Goal: Task Accomplishment & Management: Complete application form

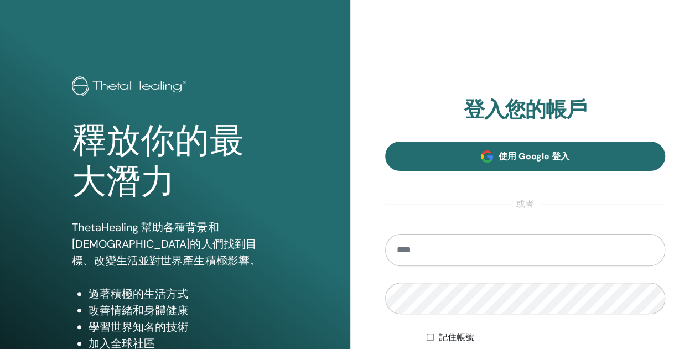
type input "**********"
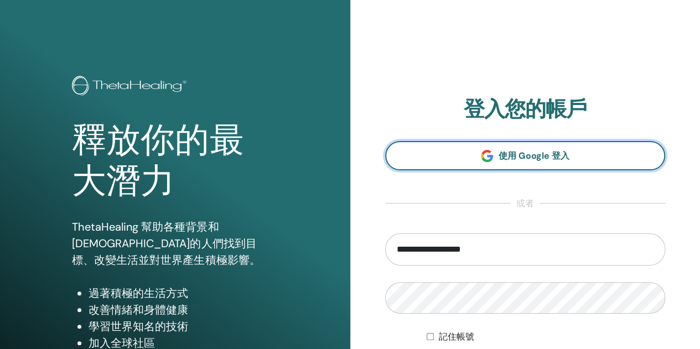
scroll to position [111, 0]
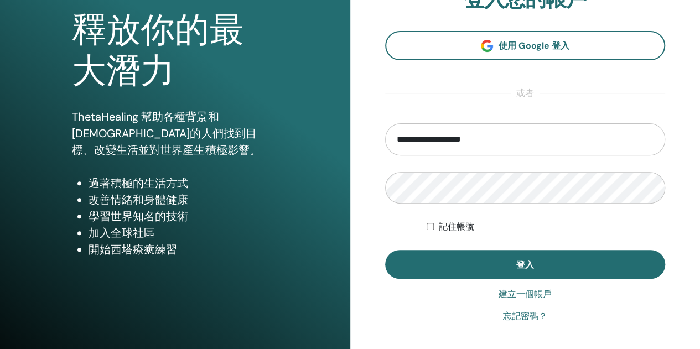
click at [454, 223] on font "記住帳號" at bounding box center [455, 226] width 35 height 11
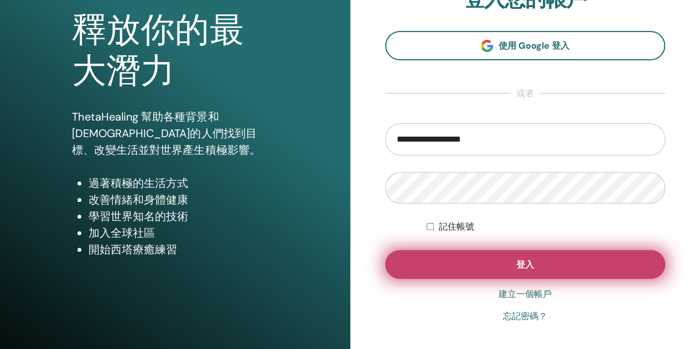
click at [478, 260] on button "登入" at bounding box center [525, 264] width 281 height 29
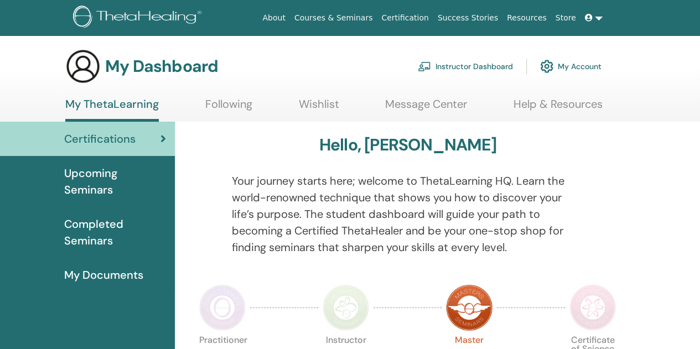
click at [151, 142] on div "Certifications" at bounding box center [87, 139] width 157 height 17
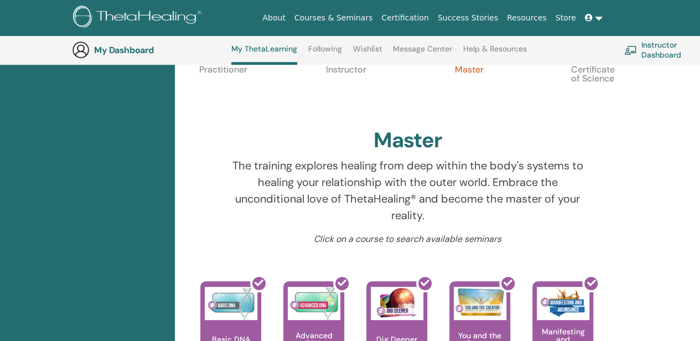
scroll to position [306, 0]
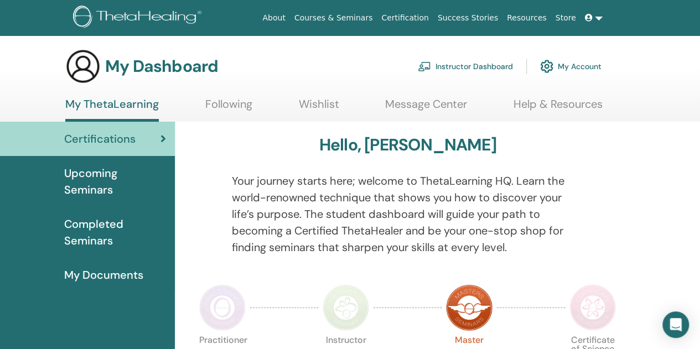
click at [458, 70] on link "Instructor Dashboard" at bounding box center [465, 66] width 95 height 24
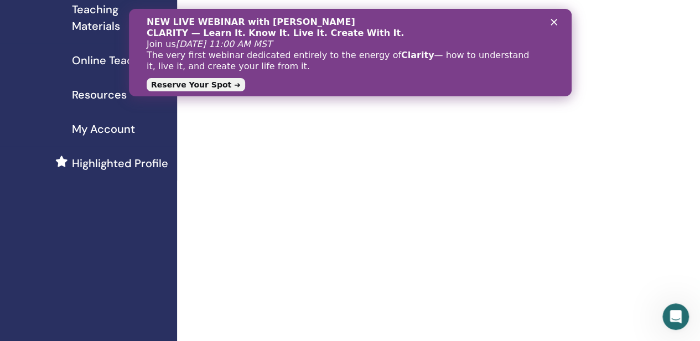
scroll to position [332, 0]
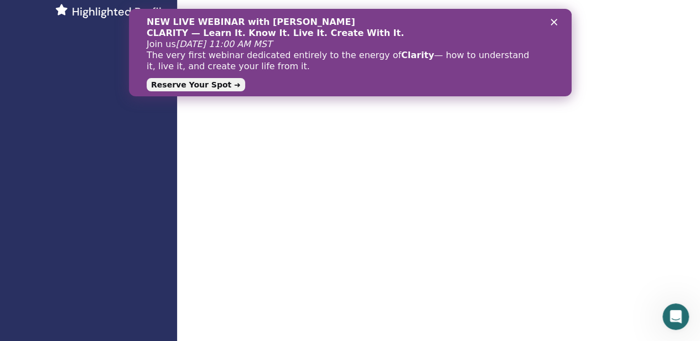
click at [553, 19] on icon "Close" at bounding box center [553, 22] width 7 height 7
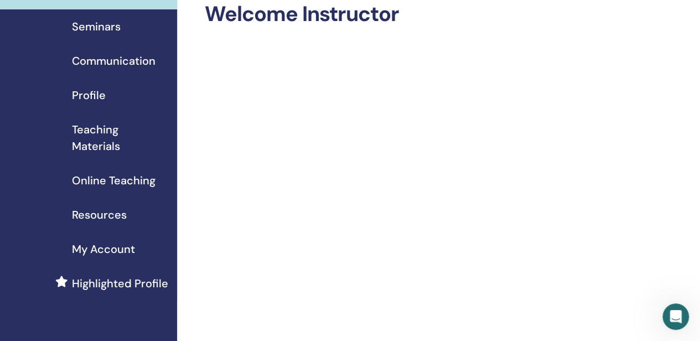
scroll to position [0, 0]
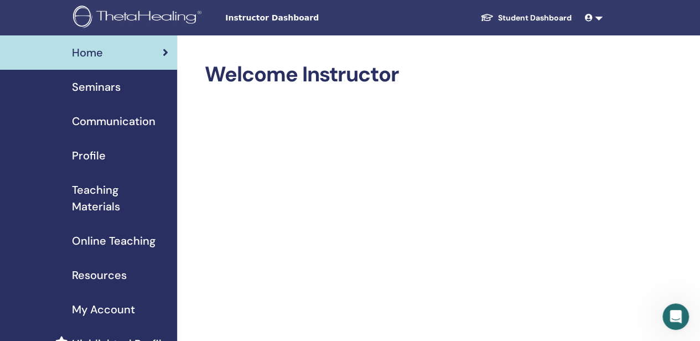
click at [123, 85] on div "Seminars" at bounding box center [88, 87] width 159 height 17
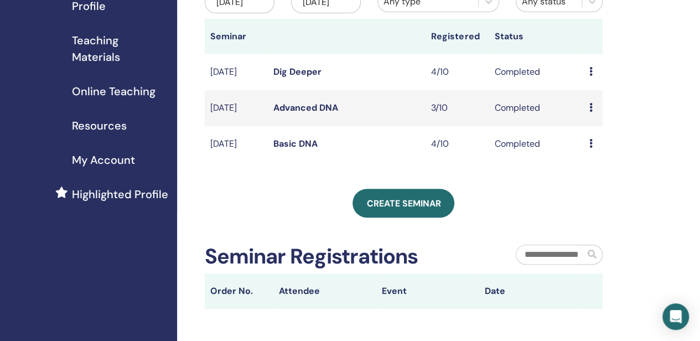
scroll to position [166, 0]
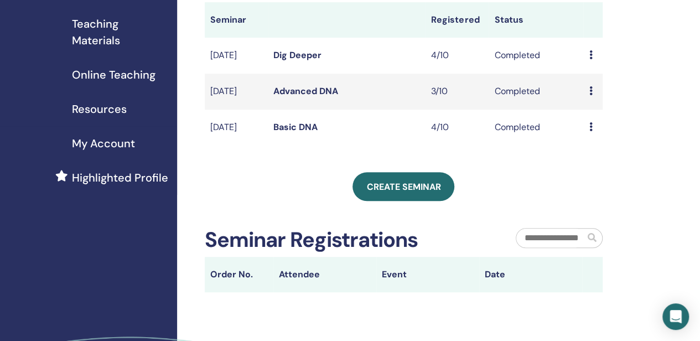
click at [591, 131] on icon at bounding box center [590, 126] width 3 height 9
click at [592, 143] on link "Preview" at bounding box center [593, 143] width 32 height 12
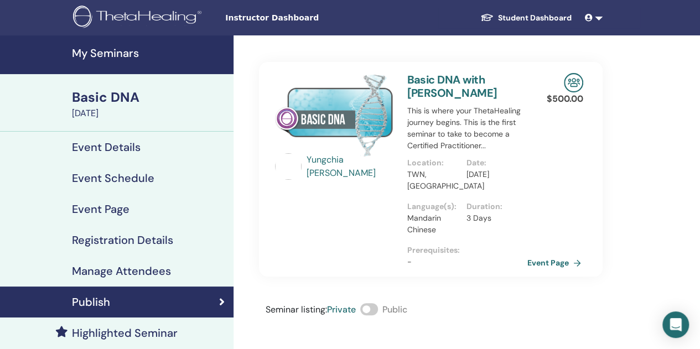
click at [554, 255] on link "Event Page" at bounding box center [557, 263] width 58 height 17
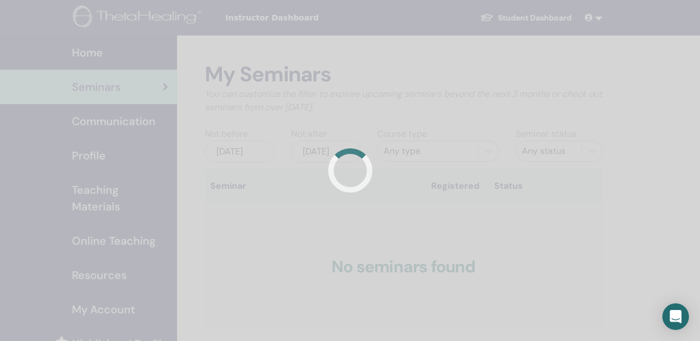
scroll to position [166, 0]
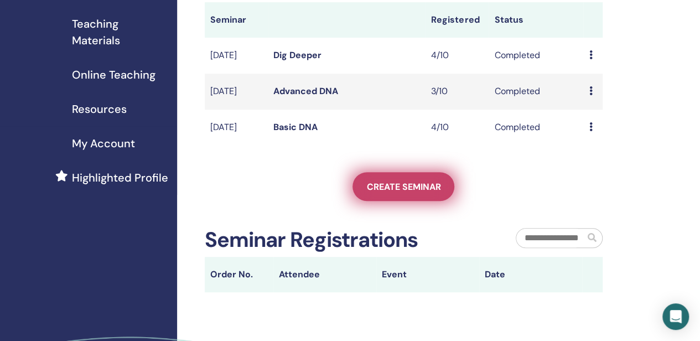
click at [406, 193] on span "Create seminar" at bounding box center [403, 187] width 74 height 12
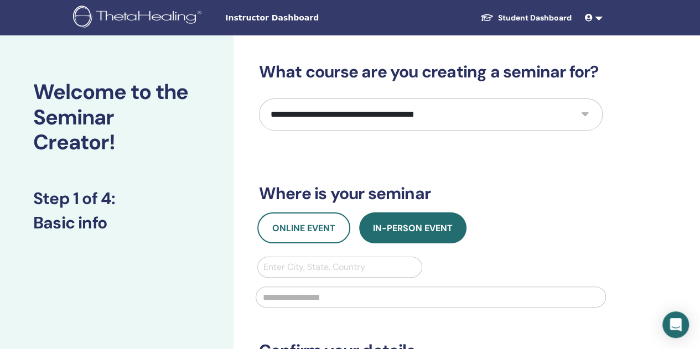
click at [487, 111] on select "**********" at bounding box center [431, 115] width 344 height 32
select select "*"
click at [259, 99] on select "**********" at bounding box center [431, 115] width 344 height 32
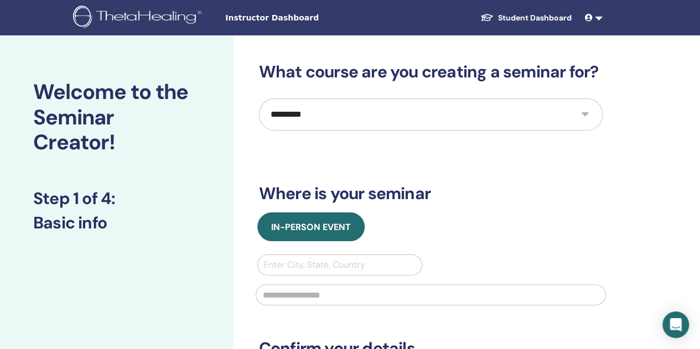
scroll to position [55, 0]
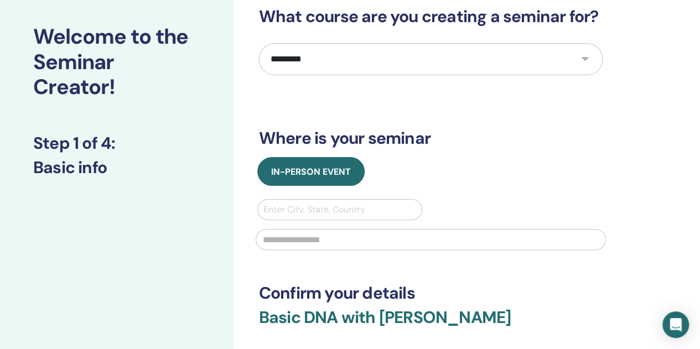
click at [355, 208] on div at bounding box center [339, 209] width 153 height 15
click at [394, 208] on div at bounding box center [339, 209] width 153 height 15
type input "*"
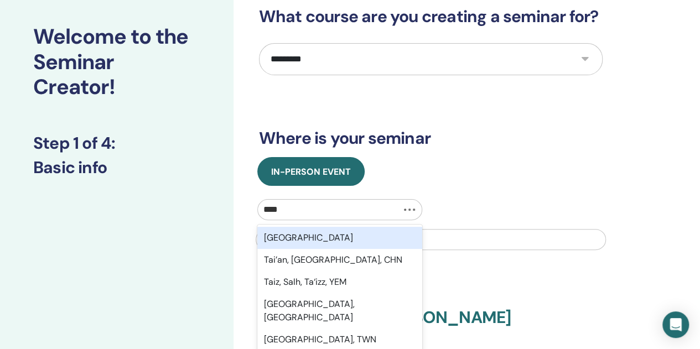
type input "*****"
click at [342, 240] on div "[GEOGRAPHIC_DATA]" at bounding box center [340, 238] width 166 height 22
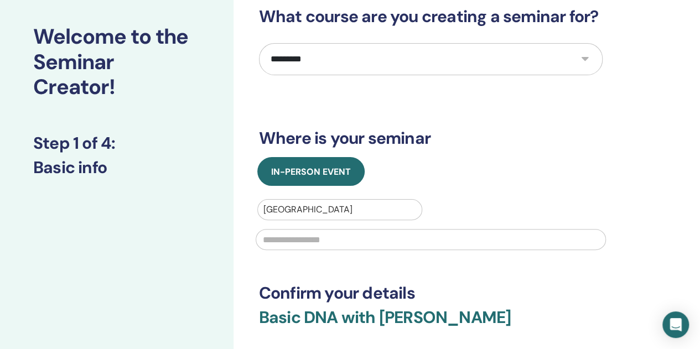
click at [342, 239] on input "text" at bounding box center [431, 239] width 350 height 21
type input "*"
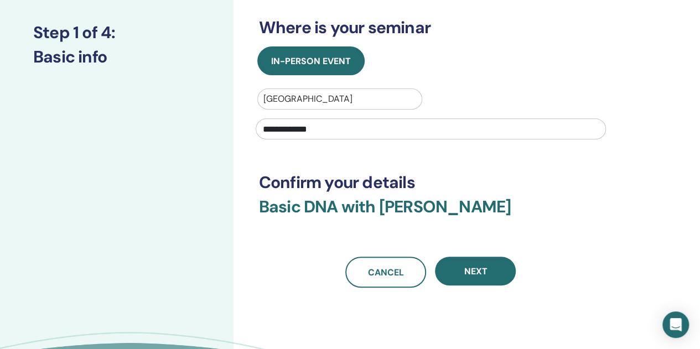
drag, startPoint x: 370, startPoint y: 129, endPoint x: 205, endPoint y: 135, distance: 164.5
click at [205, 135] on div "**********" at bounding box center [350, 155] width 700 height 573
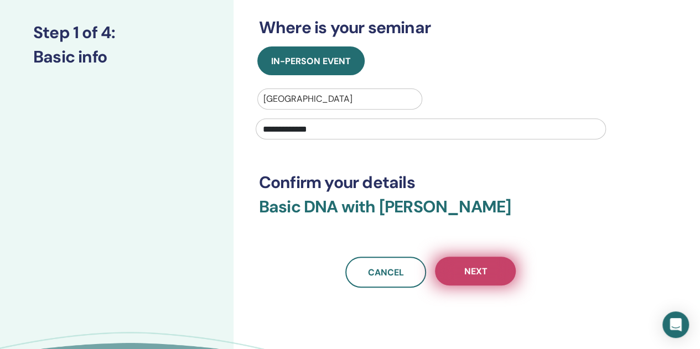
type input "**********"
click at [452, 265] on button "Next" at bounding box center [475, 271] width 81 height 29
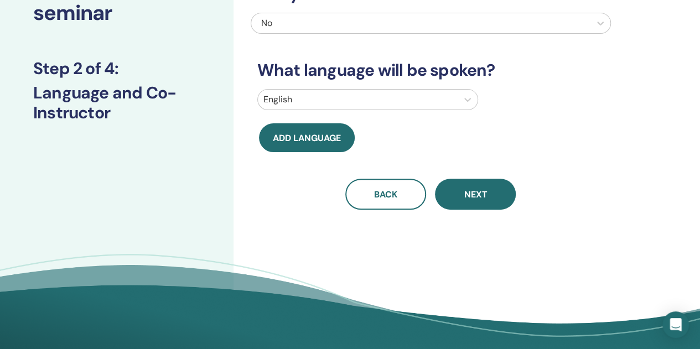
scroll to position [55, 0]
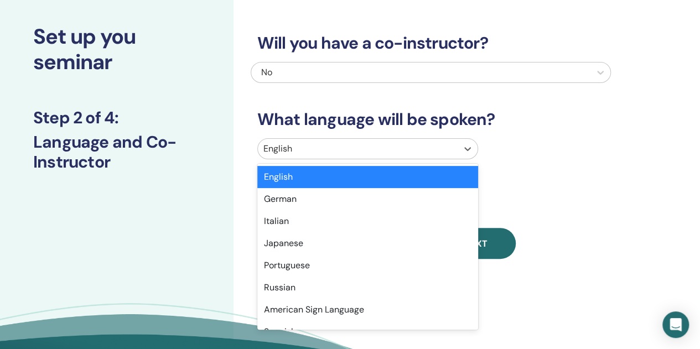
click at [350, 144] on div at bounding box center [357, 148] width 189 height 15
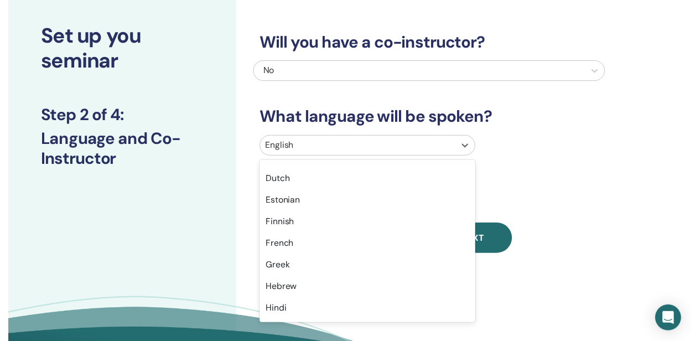
scroll to position [554, 0]
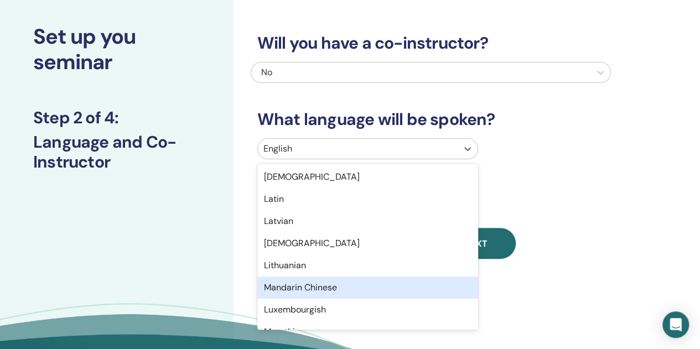
click at [404, 286] on div "Mandarin Chinese" at bounding box center [367, 288] width 221 height 22
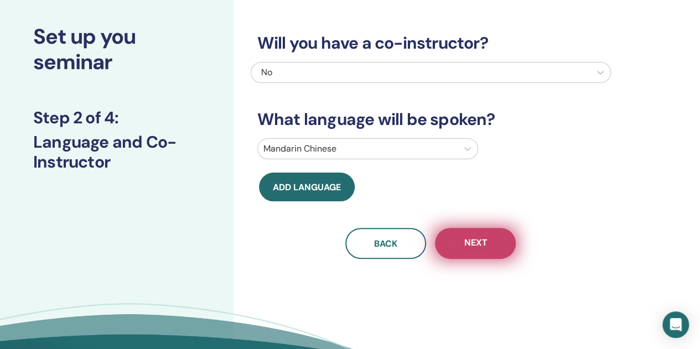
click at [488, 251] on button "Next" at bounding box center [475, 243] width 81 height 31
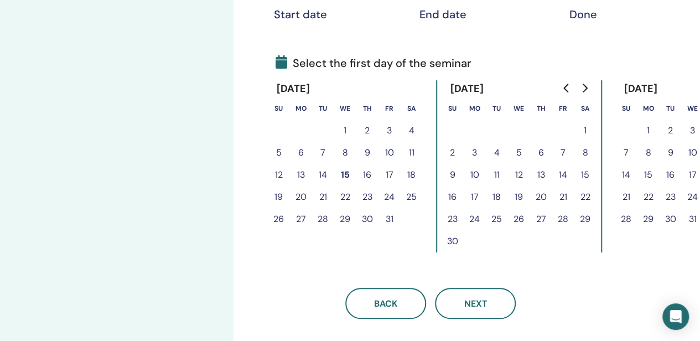
scroll to position [221, 0]
click at [344, 127] on button "1" at bounding box center [345, 130] width 22 height 22
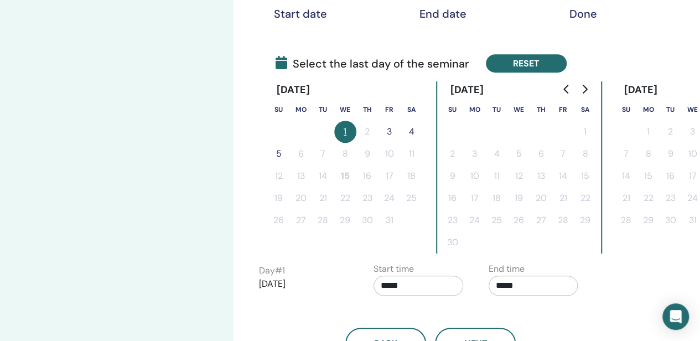
click at [513, 66] on button "Reset" at bounding box center [526, 63] width 81 height 18
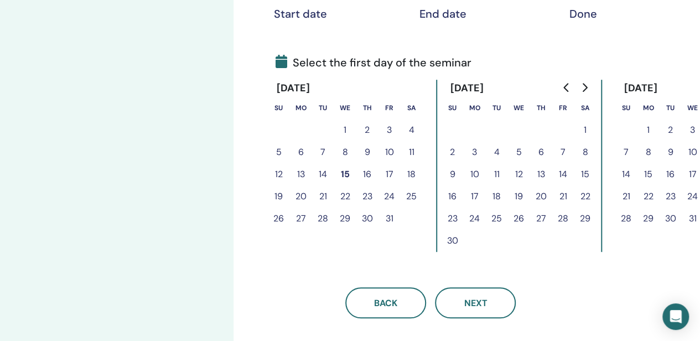
click at [343, 173] on button "15" at bounding box center [345, 174] width 22 height 22
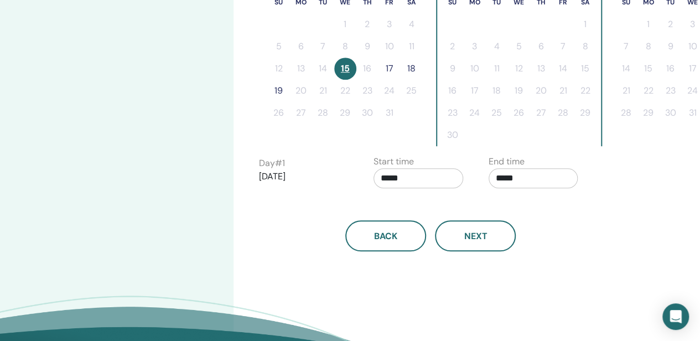
scroll to position [332, 0]
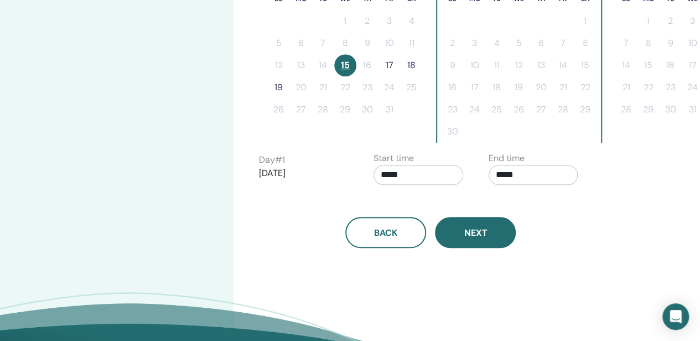
click at [490, 239] on button "Next" at bounding box center [475, 232] width 81 height 31
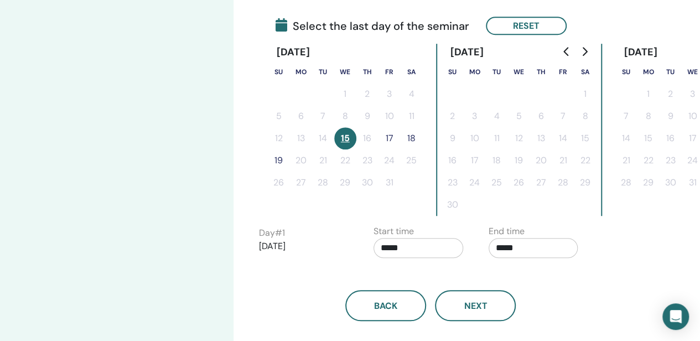
scroll to position [277, 0]
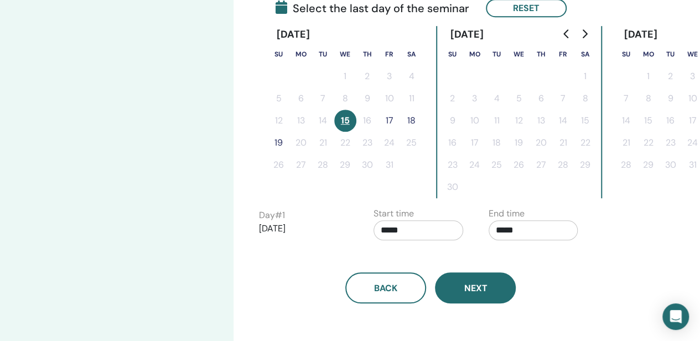
click at [479, 298] on button "Next" at bounding box center [475, 287] width 81 height 31
click at [282, 142] on button "19" at bounding box center [279, 143] width 22 height 22
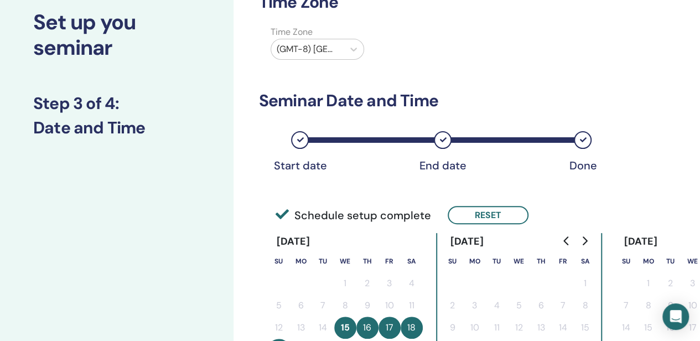
scroll to position [0, 0]
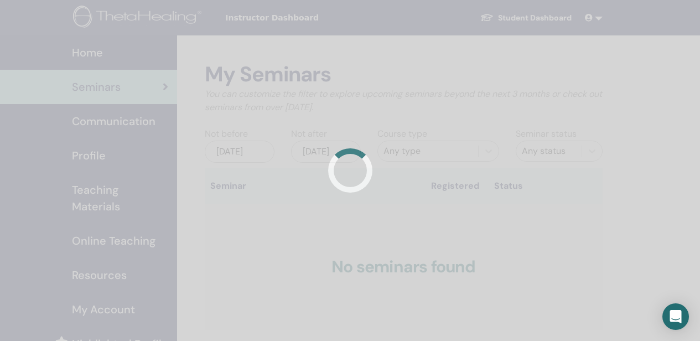
scroll to position [166, 0]
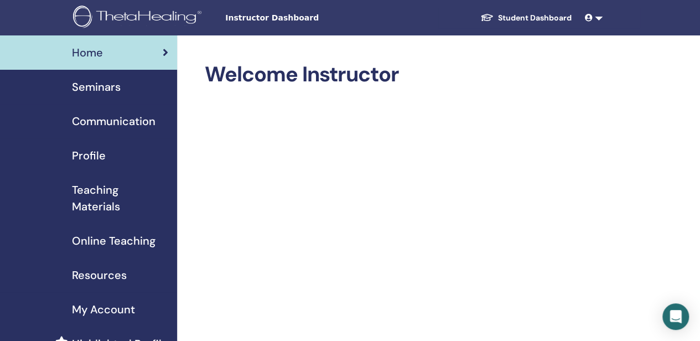
click at [152, 125] on span "Communication" at bounding box center [114, 121] width 84 height 17
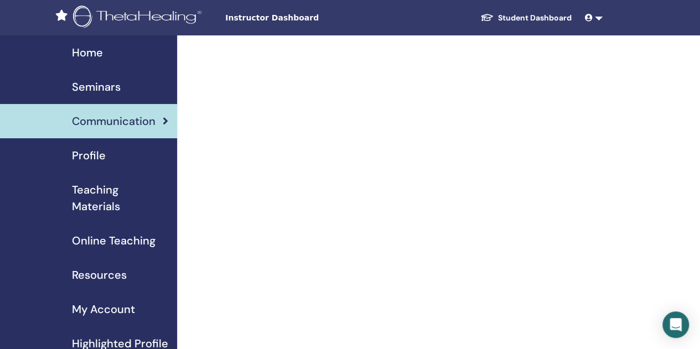
click at [91, 63] on link "Home" at bounding box center [88, 52] width 177 height 34
click at [95, 83] on span "Seminars" at bounding box center [96, 87] width 49 height 17
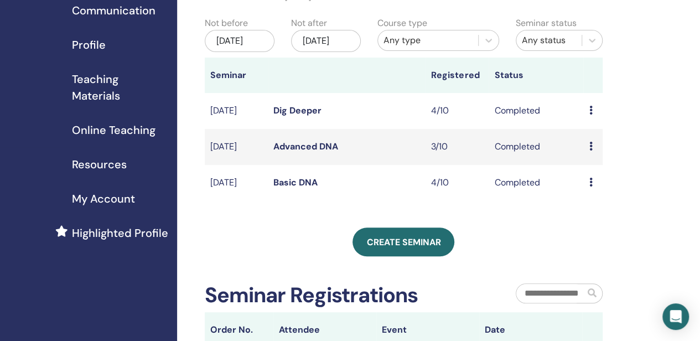
scroll to position [277, 0]
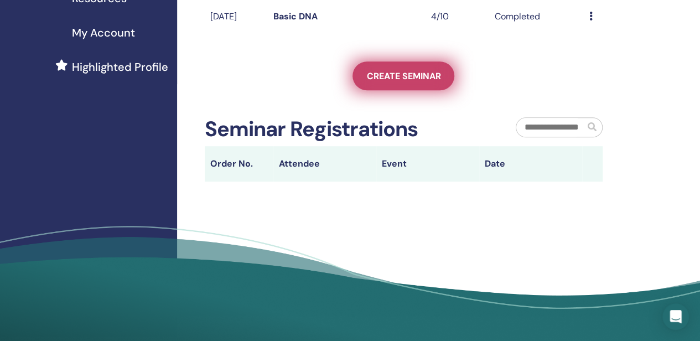
click at [412, 82] on span "Create seminar" at bounding box center [403, 76] width 74 height 12
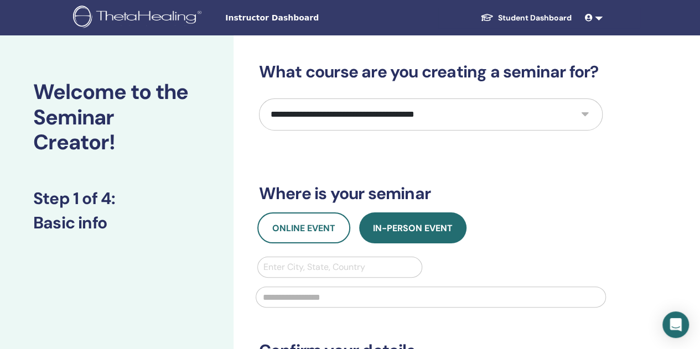
click at [522, 117] on select "**********" at bounding box center [431, 115] width 344 height 32
select select "*"
click at [259, 99] on select "**********" at bounding box center [431, 115] width 344 height 32
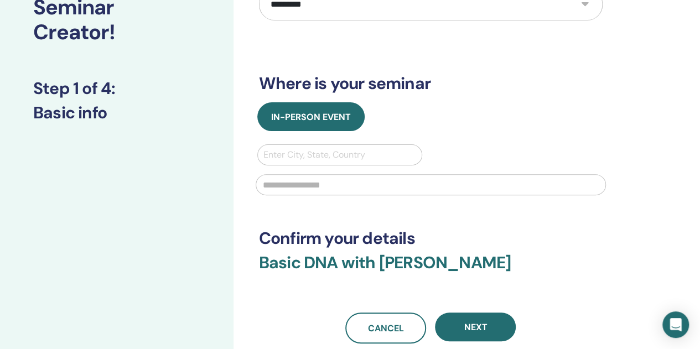
scroll to position [111, 0]
click at [373, 153] on div at bounding box center [339, 154] width 153 height 15
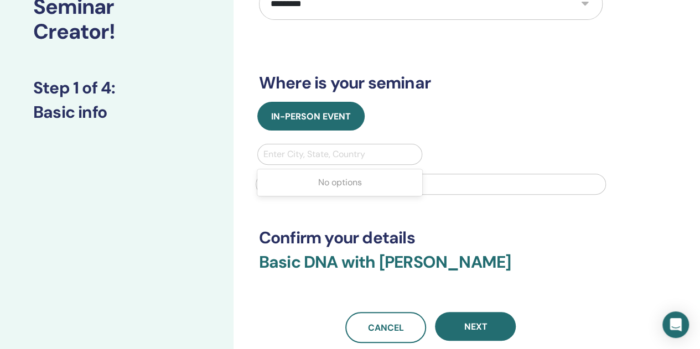
type input "*"
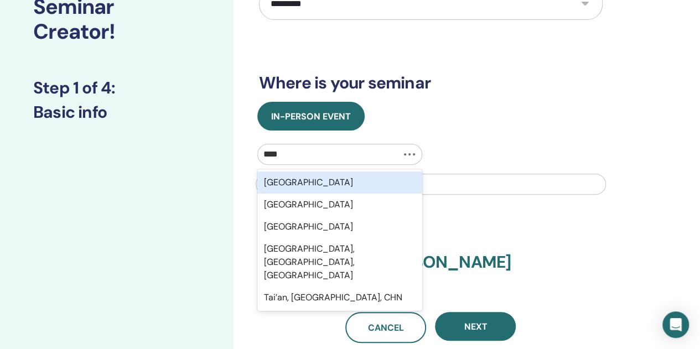
type input "*****"
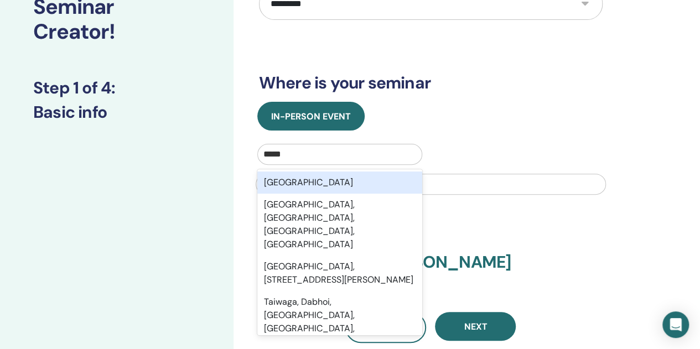
click at [360, 178] on div "Taiwan" at bounding box center [340, 183] width 166 height 22
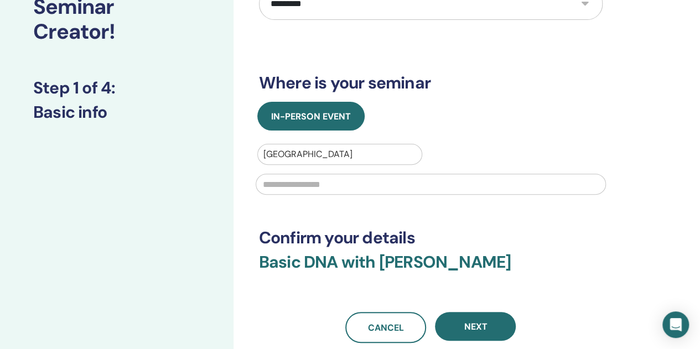
click at [350, 180] on input "text" at bounding box center [431, 184] width 350 height 21
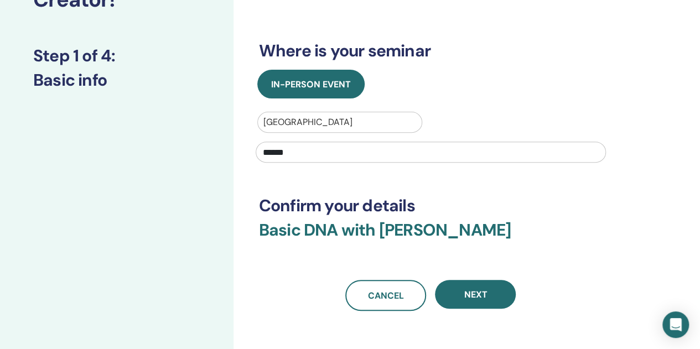
scroll to position [166, 0]
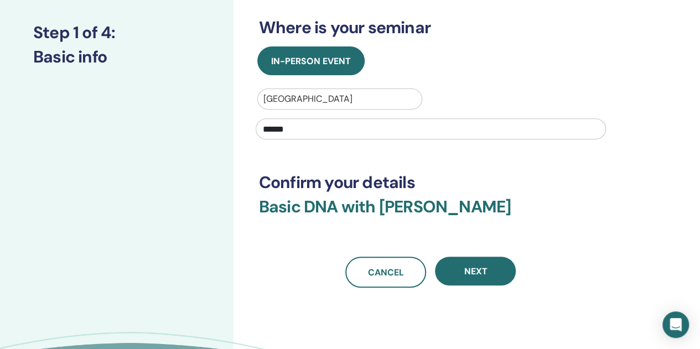
click at [370, 131] on input "******" at bounding box center [431, 128] width 350 height 21
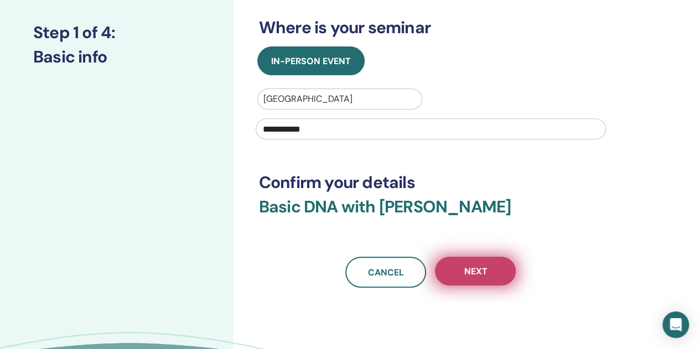
type input "**********"
click at [464, 271] on span "Next" at bounding box center [475, 272] width 23 height 12
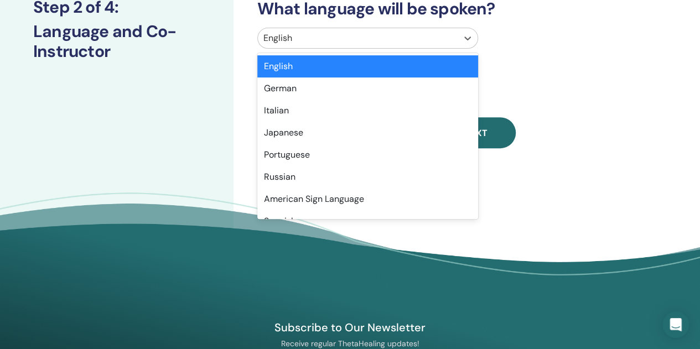
click at [303, 39] on div at bounding box center [357, 37] width 189 height 15
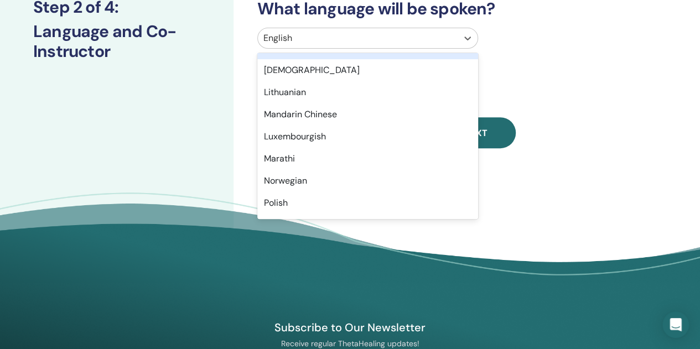
scroll to position [664, 0]
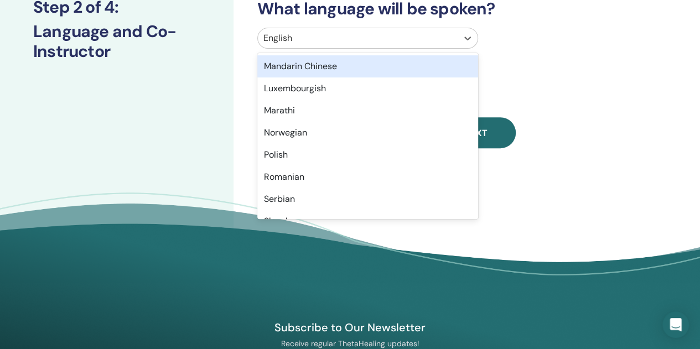
click at [381, 72] on div "Mandarin Chinese" at bounding box center [367, 66] width 221 height 22
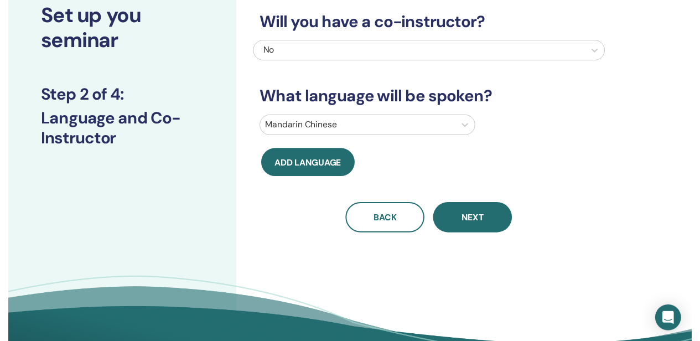
scroll to position [0, 0]
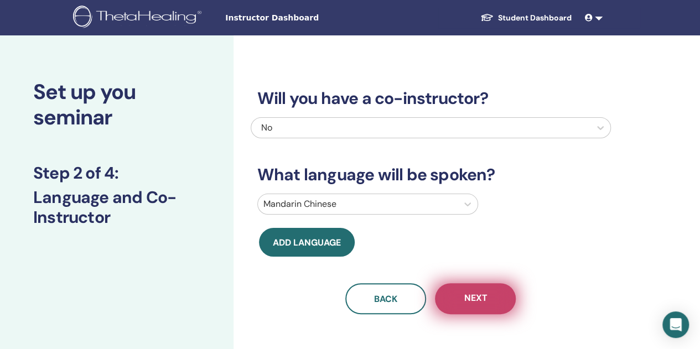
click at [480, 303] on span "Next" at bounding box center [475, 299] width 23 height 14
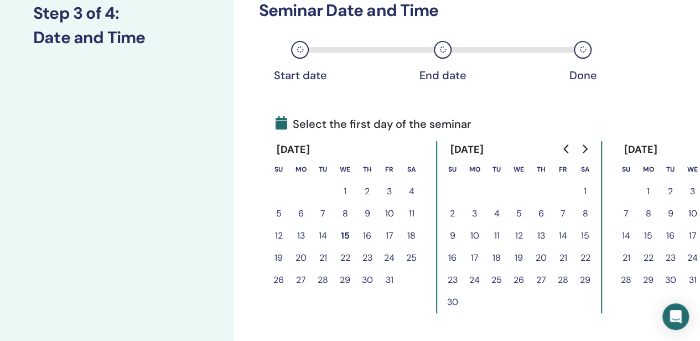
scroll to position [221, 0]
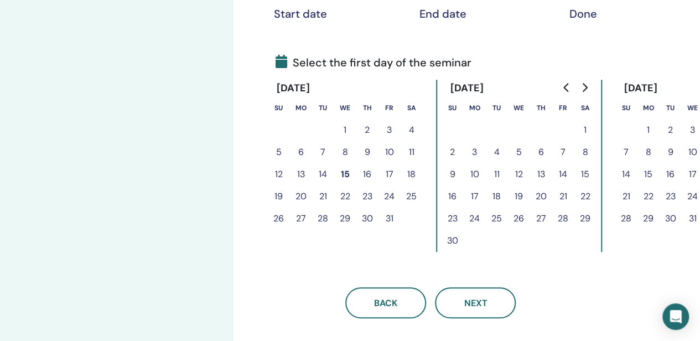
click at [343, 175] on button "15" at bounding box center [345, 174] width 22 height 22
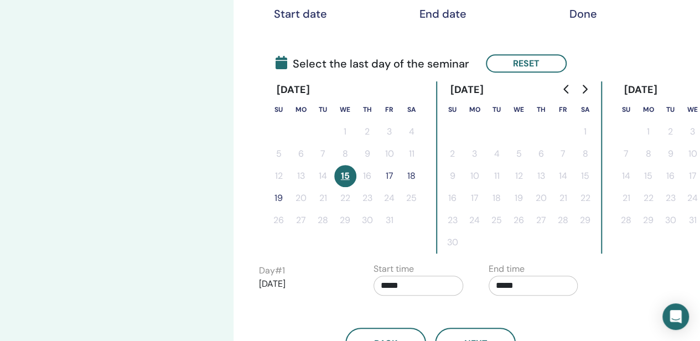
click at [407, 179] on button "18" at bounding box center [412, 176] width 22 height 22
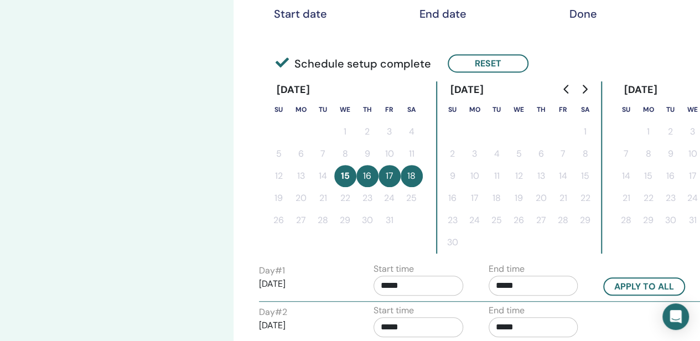
click at [392, 178] on button "17" at bounding box center [390, 176] width 22 height 22
click at [397, 170] on button "17" at bounding box center [390, 176] width 22 height 22
click at [385, 172] on button "17" at bounding box center [390, 176] width 22 height 22
click at [480, 63] on button "Reset" at bounding box center [488, 63] width 81 height 18
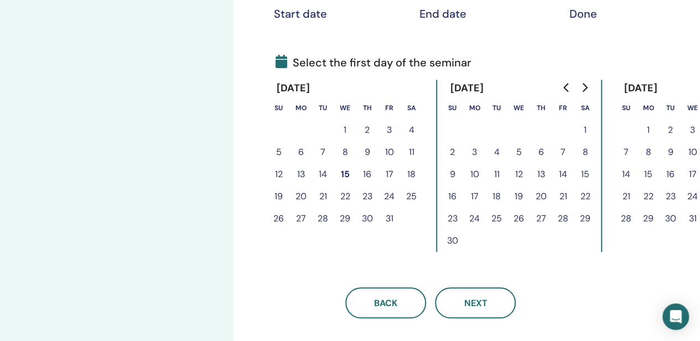
click at [342, 172] on button "15" at bounding box center [345, 174] width 22 height 22
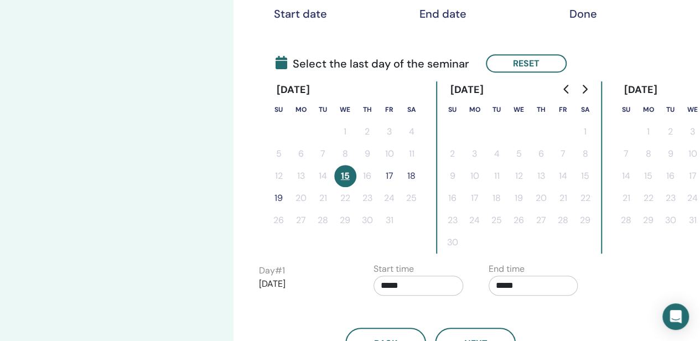
click at [391, 175] on button "17" at bounding box center [390, 176] width 22 height 22
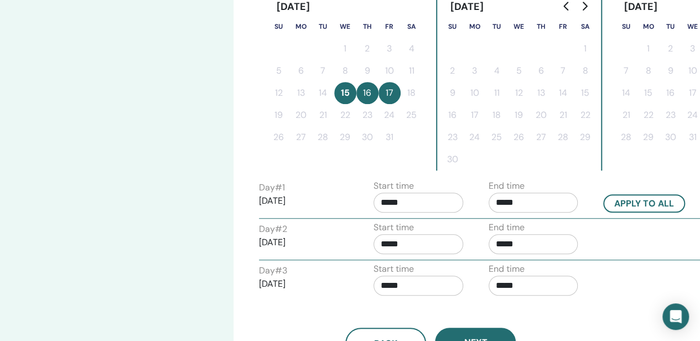
scroll to position [387, 0]
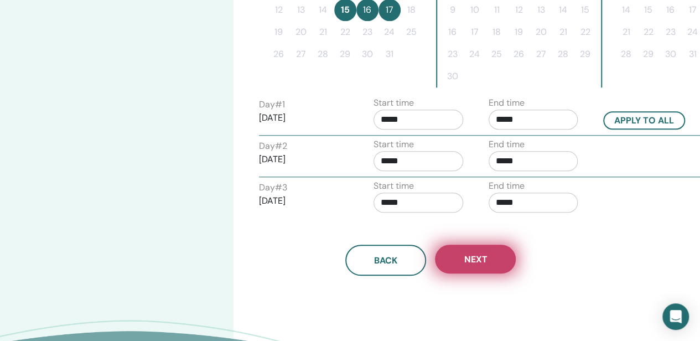
click at [485, 264] on button "Next" at bounding box center [475, 259] width 81 height 29
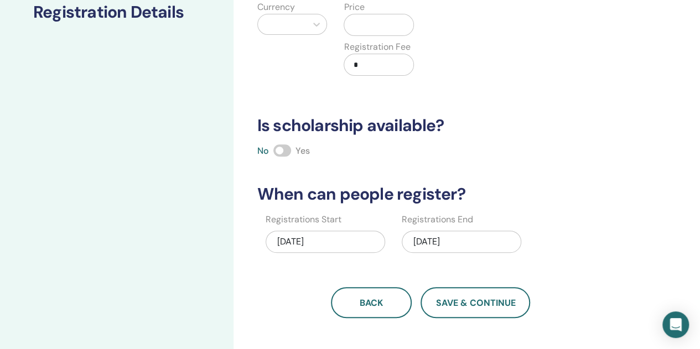
scroll to position [55, 0]
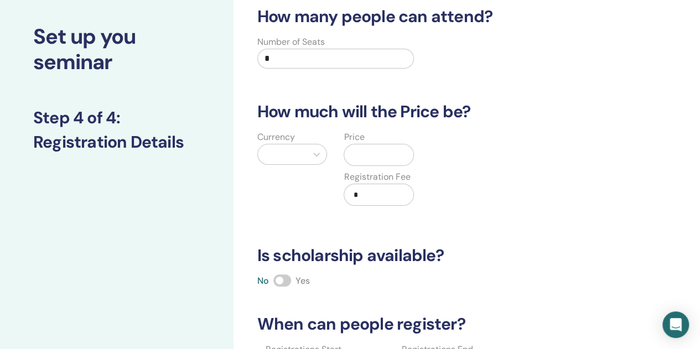
drag, startPoint x: 349, startPoint y: 57, endPoint x: 287, endPoint y: 57, distance: 62.0
click at [287, 57] on input "*" at bounding box center [335, 59] width 157 height 20
type input "**"
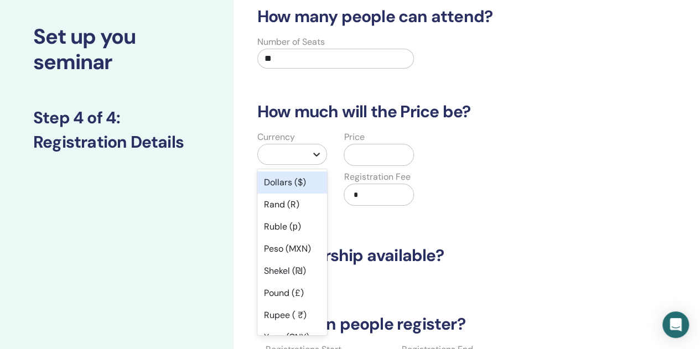
click at [319, 160] on div at bounding box center [317, 154] width 20 height 20
click at [303, 184] on div "Dollars ($)" at bounding box center [292, 183] width 70 height 22
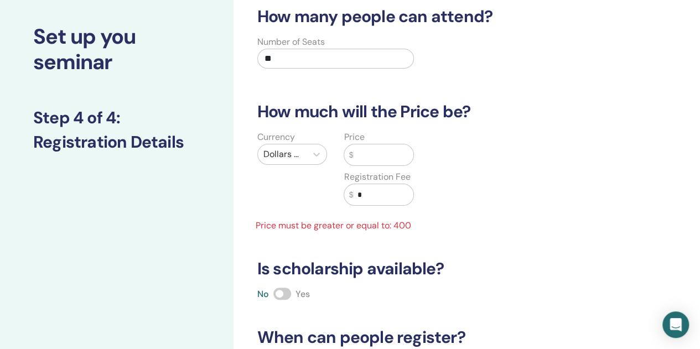
drag, startPoint x: 357, startPoint y: 163, endPoint x: 363, endPoint y: 157, distance: 8.2
click at [358, 162] on input "text" at bounding box center [383, 154] width 60 height 21
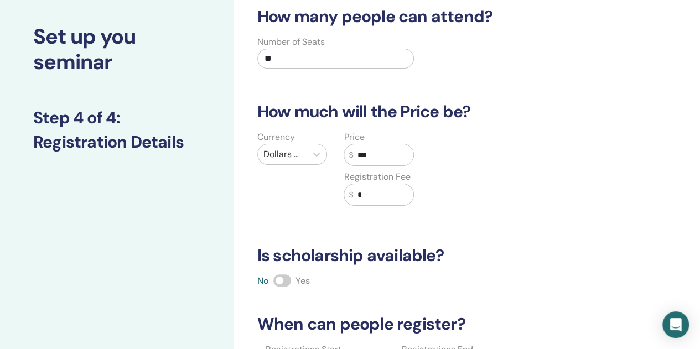
type input "***"
click at [546, 195] on div "Currency Dollars ($) Price $ *** Registration Fee $ *" at bounding box center [422, 175] width 360 height 89
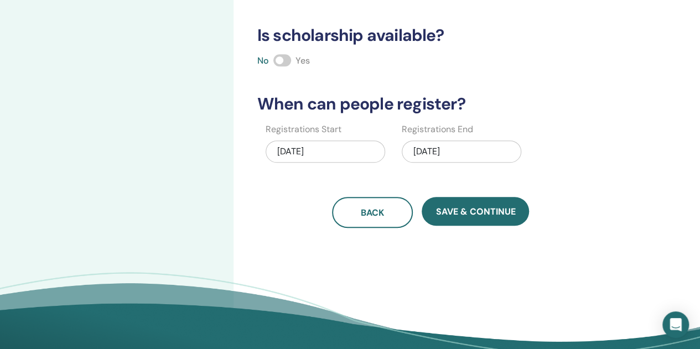
scroll to position [277, 0]
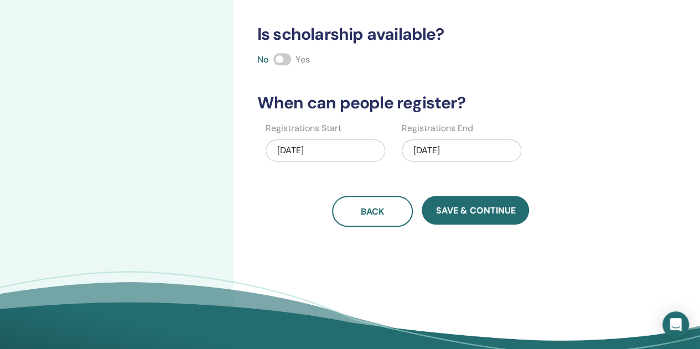
click at [422, 146] on div "10/17/2025" at bounding box center [462, 150] width 120 height 22
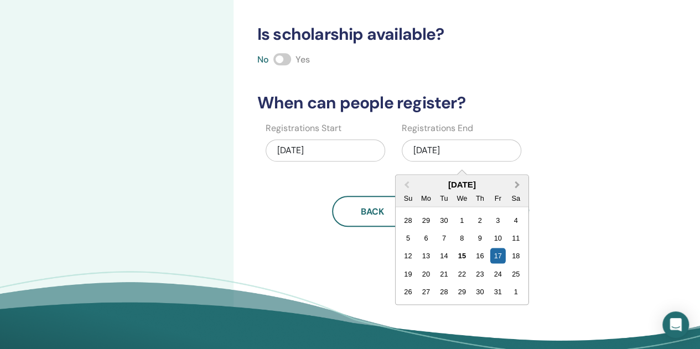
click at [519, 186] on button "Next Month" at bounding box center [519, 185] width 18 height 18
click at [512, 180] on button "Next Month" at bounding box center [519, 185] width 18 height 18
click at [459, 291] on div "31" at bounding box center [461, 292] width 15 height 15
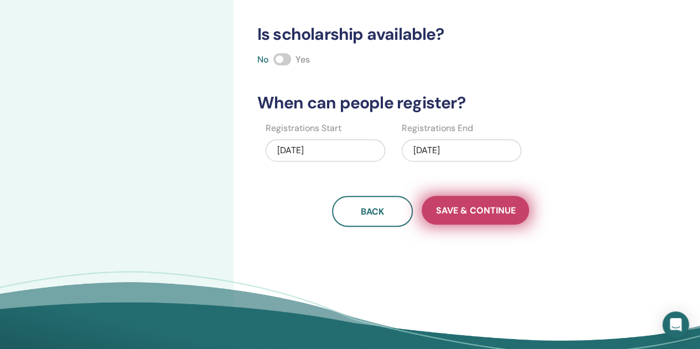
click at [494, 211] on span "Save & Continue" at bounding box center [476, 211] width 80 height 12
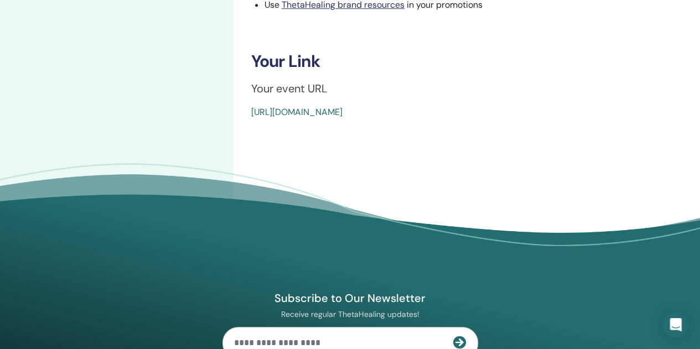
scroll to position [221, 0]
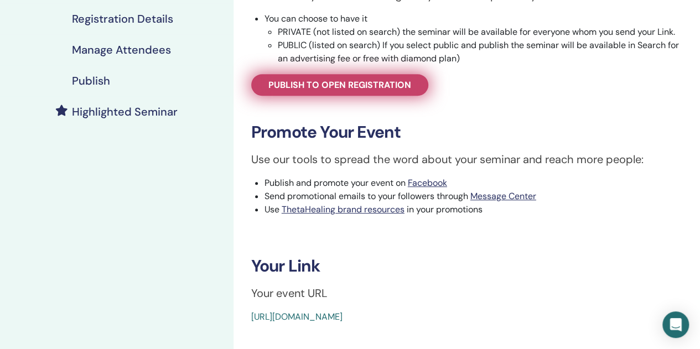
click at [399, 84] on span "Publish to open registration" at bounding box center [339, 85] width 143 height 12
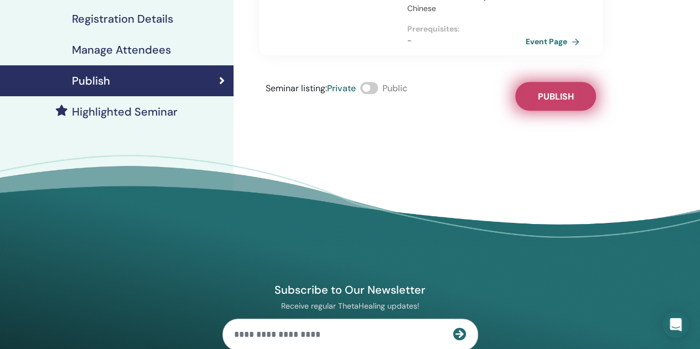
click at [570, 95] on span "Publish" at bounding box center [556, 97] width 36 height 12
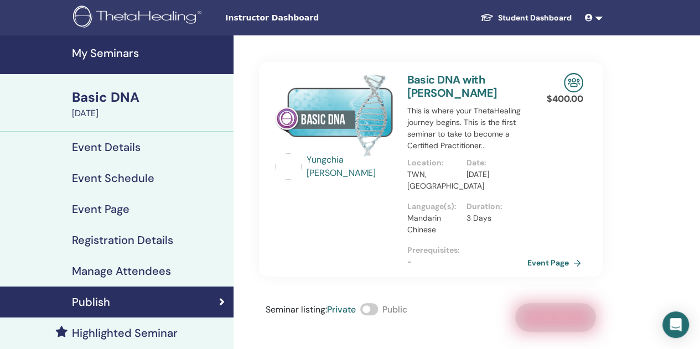
click at [564, 260] on link "Event Page" at bounding box center [557, 263] width 58 height 17
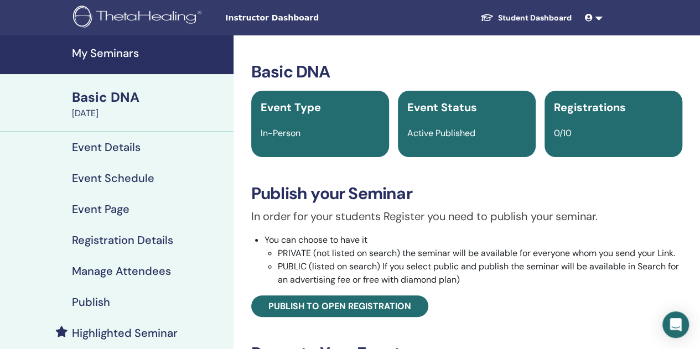
click at [511, 15] on link "Student Dashboard" at bounding box center [526, 18] width 109 height 20
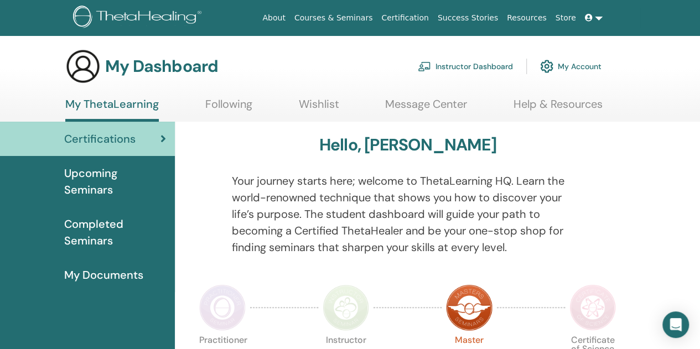
click at [464, 64] on link "Instructor Dashboard" at bounding box center [465, 66] width 95 height 24
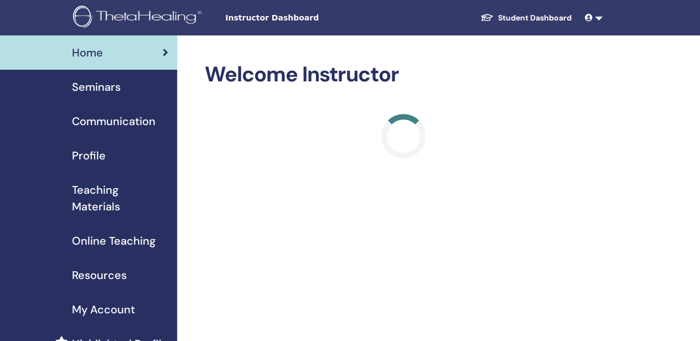
click at [116, 98] on link "Seminars" at bounding box center [88, 87] width 177 height 34
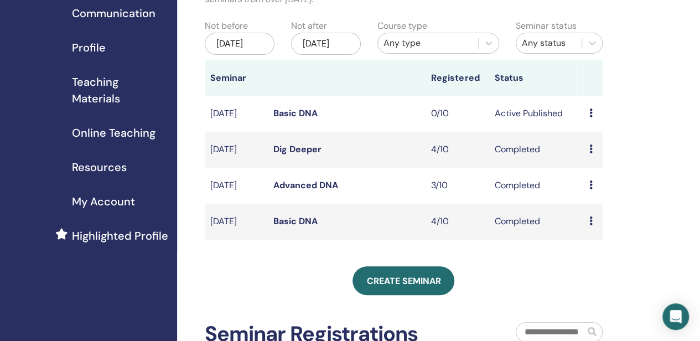
scroll to position [111, 0]
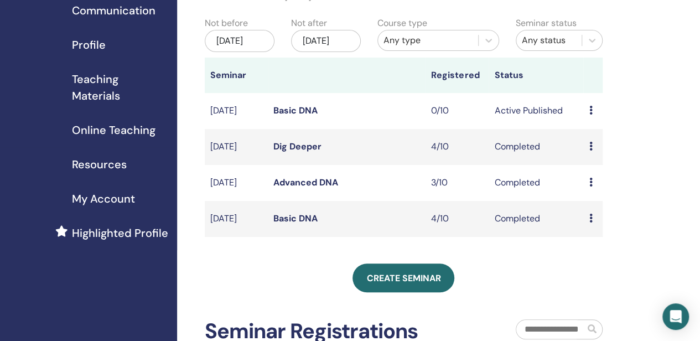
click at [296, 200] on td "Advanced DNA" at bounding box center [347, 183] width 158 height 36
click at [300, 188] on link "Advanced DNA" at bounding box center [305, 183] width 65 height 12
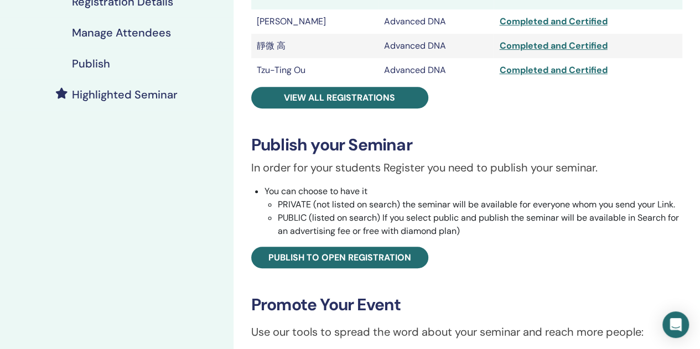
scroll to position [166, 0]
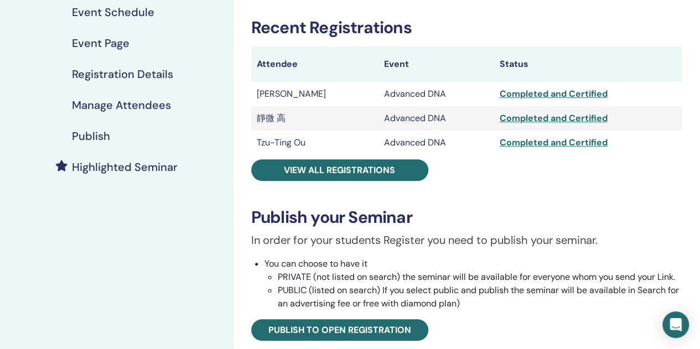
click at [138, 142] on div "Publish" at bounding box center [117, 136] width 216 height 13
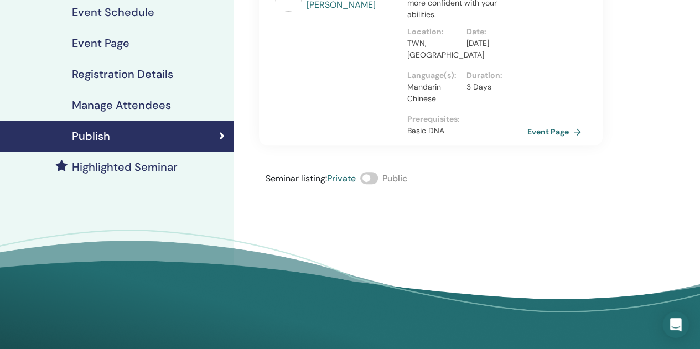
click at [550, 131] on link "Event Page" at bounding box center [557, 131] width 58 height 17
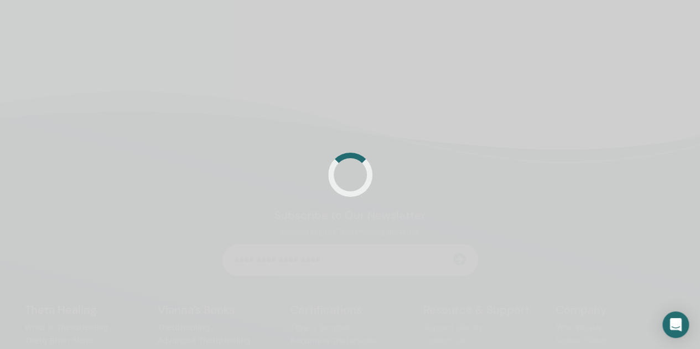
scroll to position [166, 0]
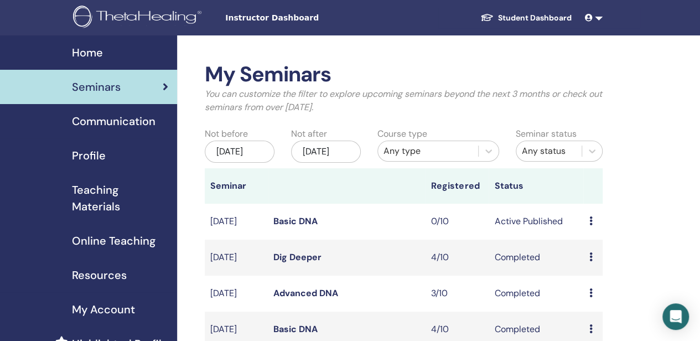
scroll to position [166, 0]
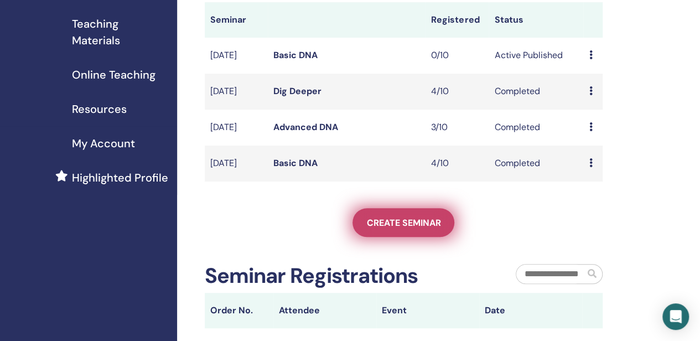
click at [417, 229] on span "Create seminar" at bounding box center [403, 223] width 74 height 12
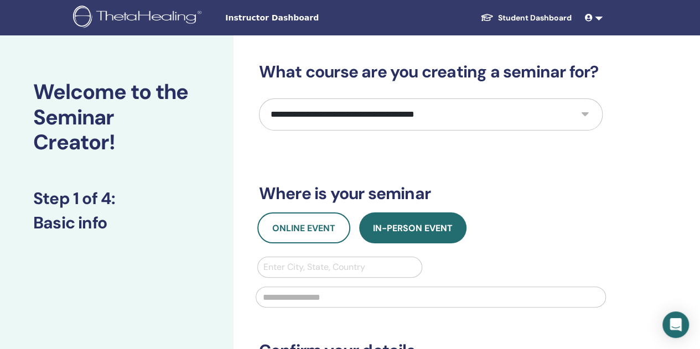
click at [356, 109] on select "**********" at bounding box center [431, 115] width 344 height 32
select select "*"
click at [259, 99] on select "**********" at bounding box center [431, 115] width 344 height 32
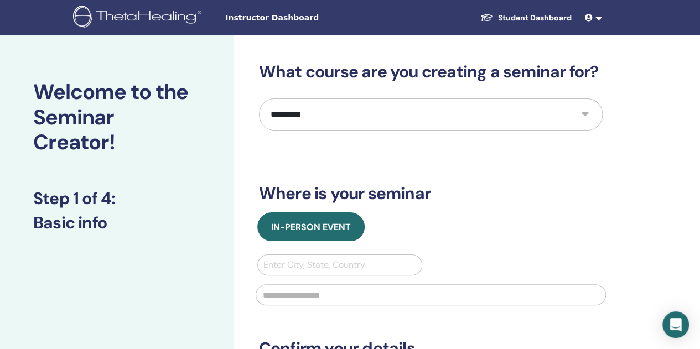
scroll to position [55, 0]
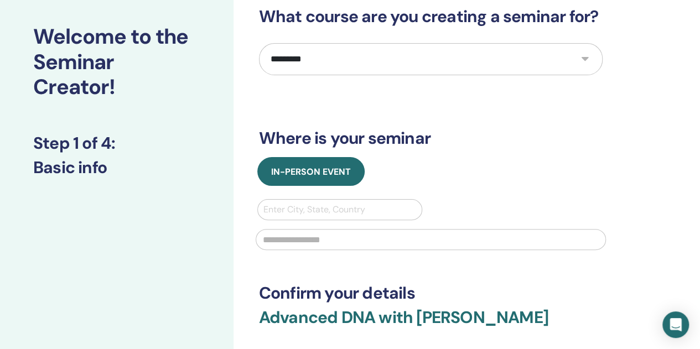
click at [344, 209] on div at bounding box center [339, 209] width 153 height 15
type input "*"
type input "******"
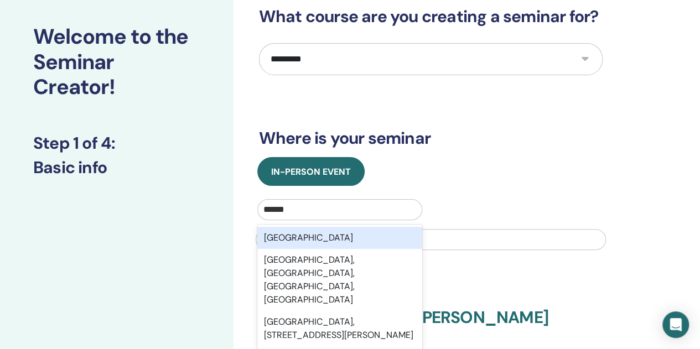
click at [354, 244] on div "Taiwan" at bounding box center [340, 238] width 166 height 22
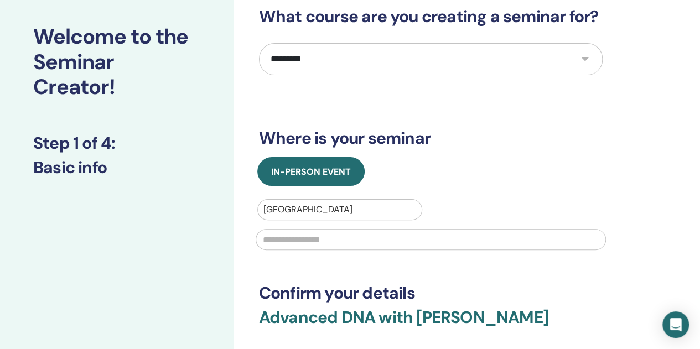
click at [404, 244] on input "text" at bounding box center [431, 239] width 350 height 21
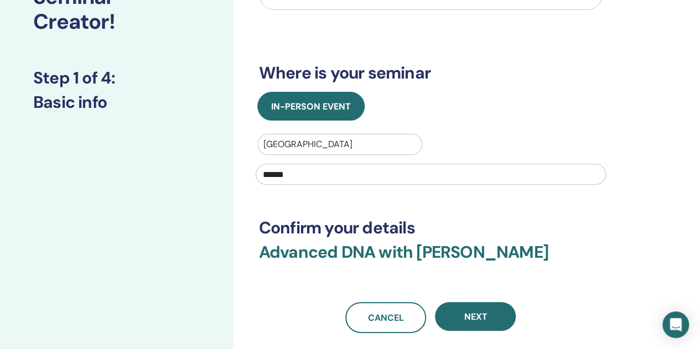
scroll to position [221, 0]
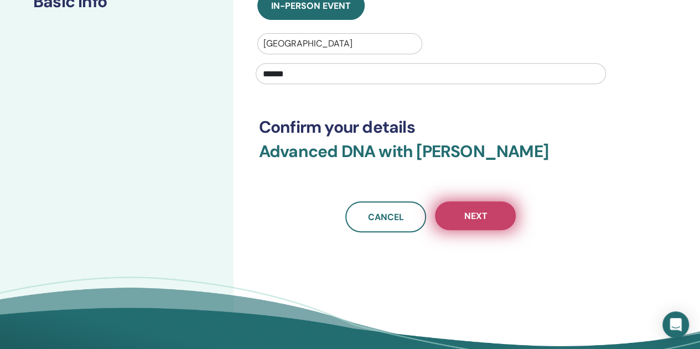
type input "******"
click at [477, 214] on span "Next" at bounding box center [475, 216] width 23 height 12
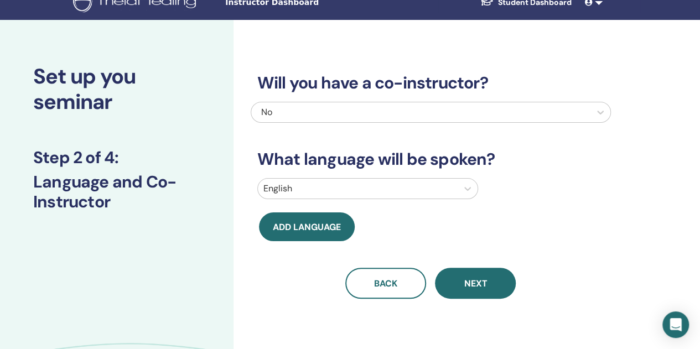
scroll to position [0, 0]
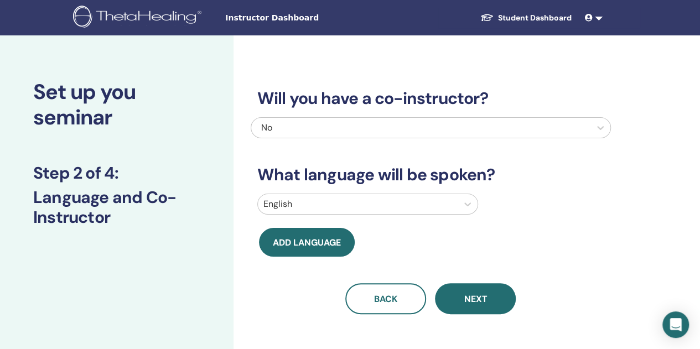
click at [322, 209] on div "English" at bounding box center [431, 206] width 360 height 25
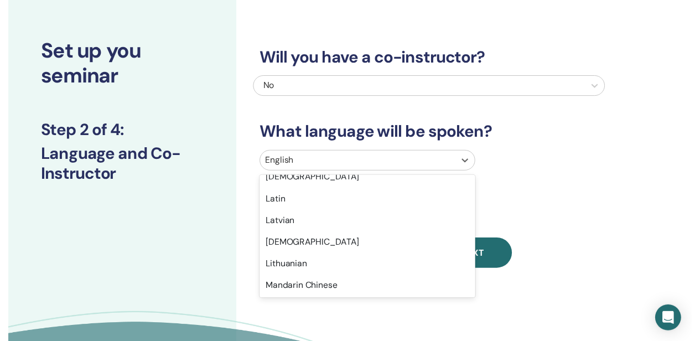
scroll to position [554, 0]
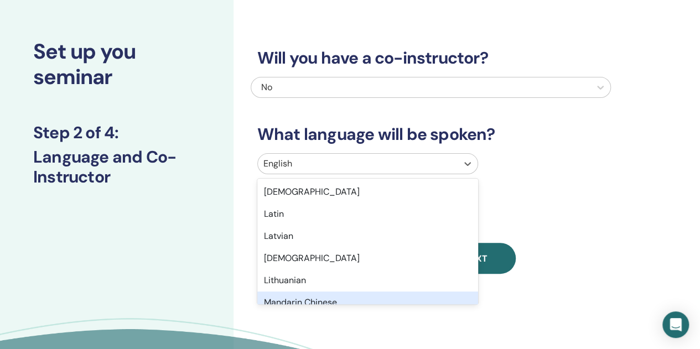
click at [359, 294] on div "Mandarin Chinese" at bounding box center [367, 303] width 221 height 22
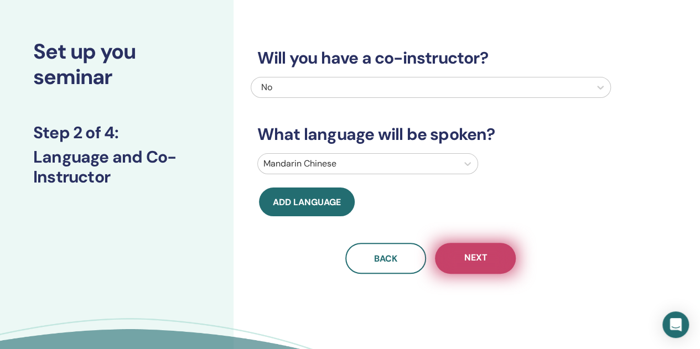
click at [477, 254] on span "Next" at bounding box center [475, 259] width 23 height 14
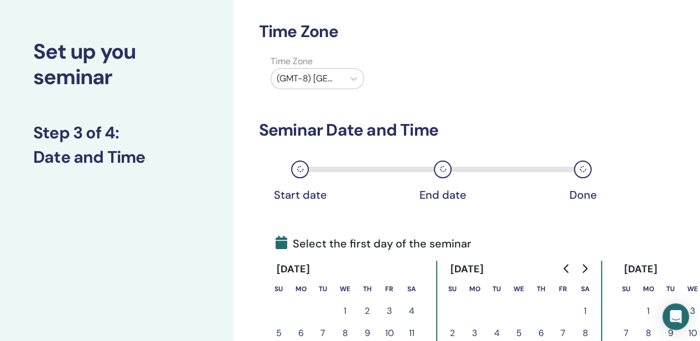
scroll to position [151, 0]
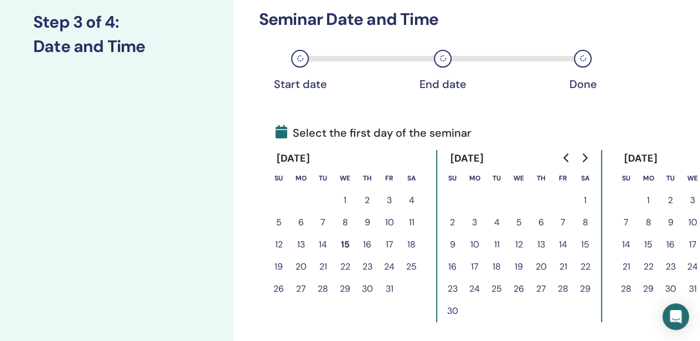
click at [302, 268] on button "20" at bounding box center [301, 267] width 22 height 22
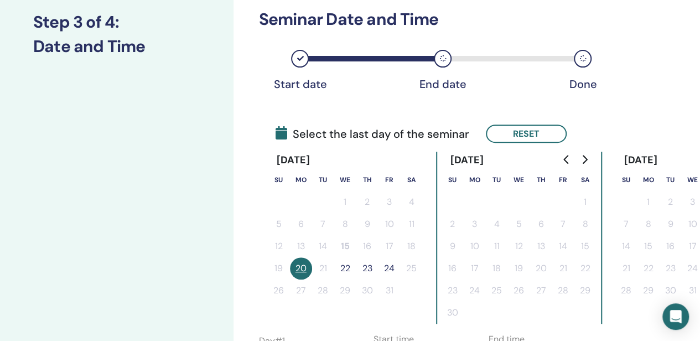
click at [348, 268] on button "22" at bounding box center [345, 268] width 22 height 22
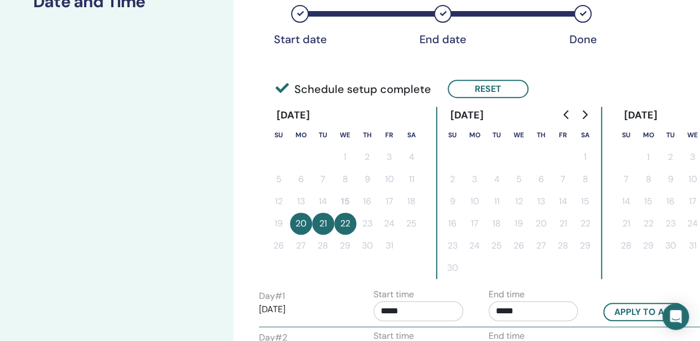
scroll to position [262, 0]
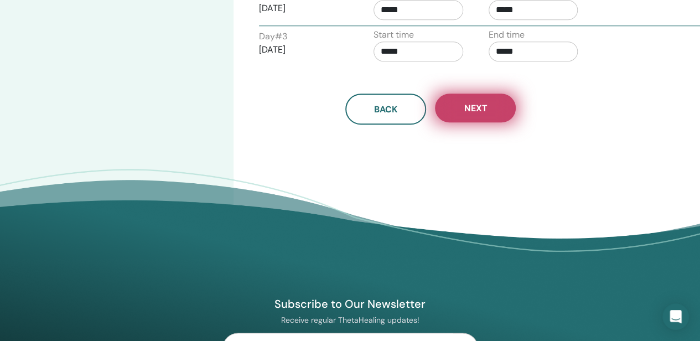
click at [491, 113] on button "Next" at bounding box center [475, 108] width 81 height 29
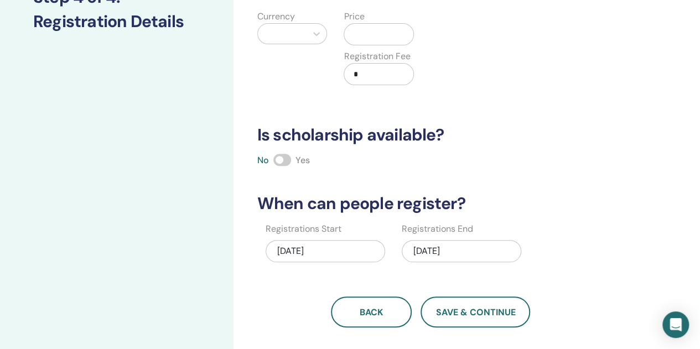
scroll to position [10, 0]
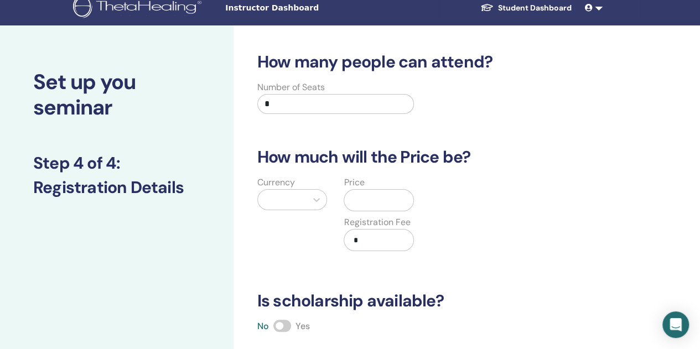
click at [308, 109] on input "*" at bounding box center [335, 104] width 157 height 20
type input "**"
click at [285, 201] on div at bounding box center [292, 199] width 70 height 21
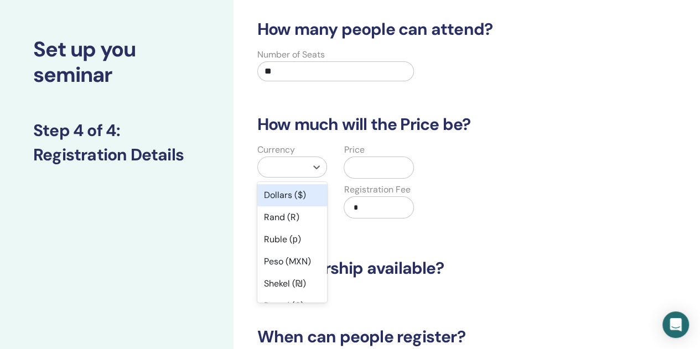
scroll to position [45, 0]
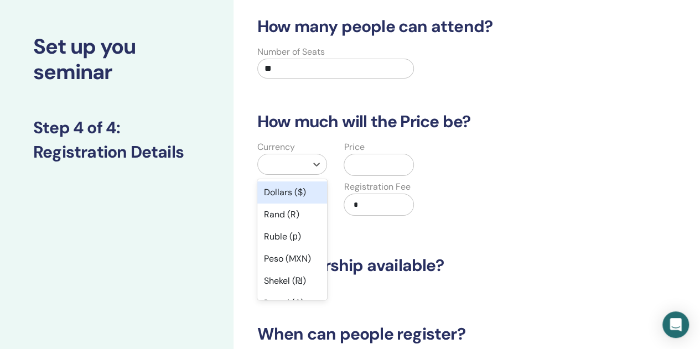
click at [289, 190] on div "Dollars ($)" at bounding box center [292, 193] width 70 height 22
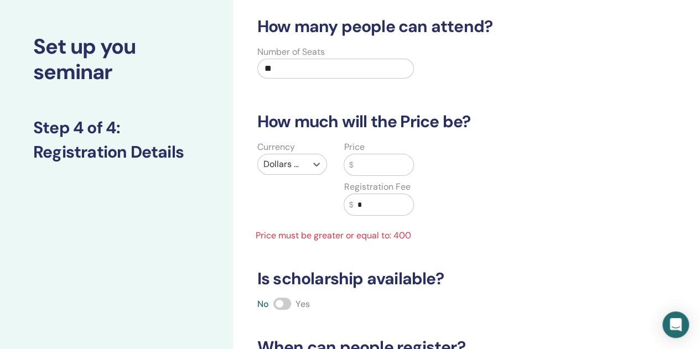
click at [348, 170] on div "$" at bounding box center [379, 165] width 70 height 22
click at [362, 168] on input "text" at bounding box center [383, 164] width 60 height 21
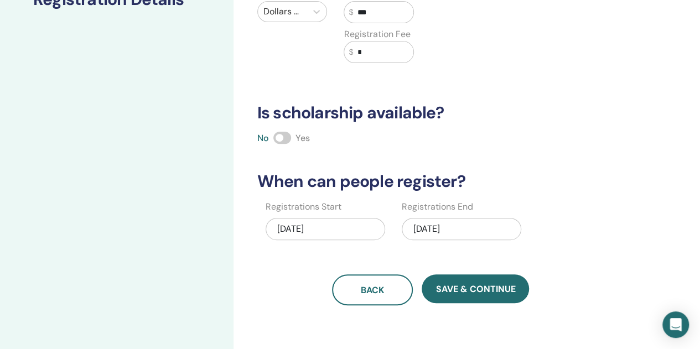
scroll to position [211, 0]
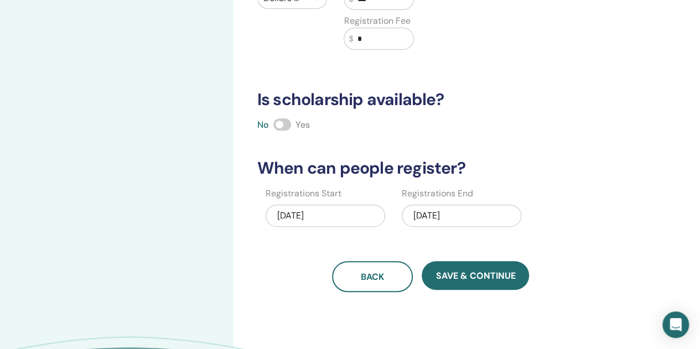
type input "***"
click at [458, 216] on div "10/22/2025" at bounding box center [462, 216] width 120 height 22
click at [425, 214] on div "10/22/2025" at bounding box center [462, 216] width 120 height 22
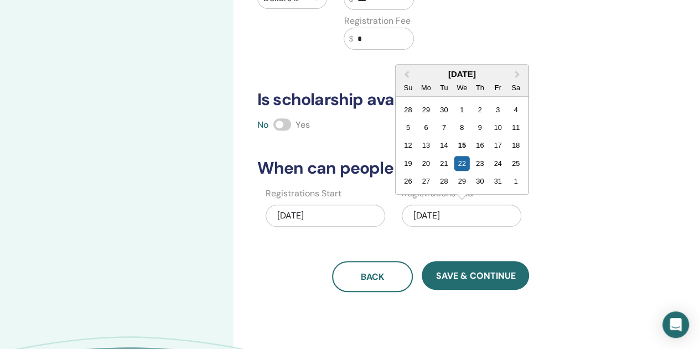
click at [518, 73] on span "Next Month" at bounding box center [518, 75] width 0 height 12
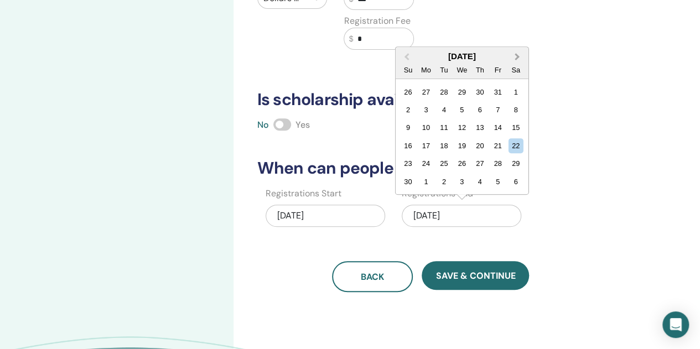
click at [518, 56] on span "Next Month" at bounding box center [518, 57] width 0 height 12
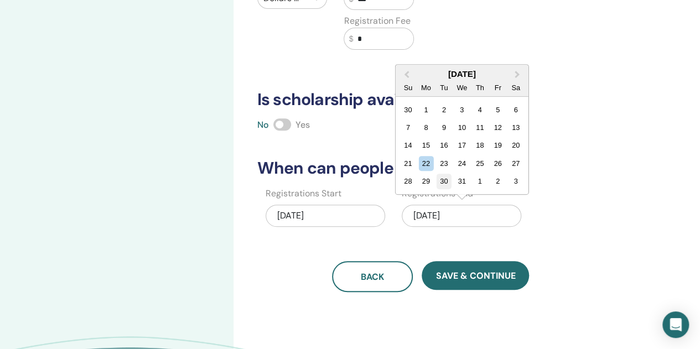
click at [445, 182] on div "30" at bounding box center [444, 181] width 15 height 15
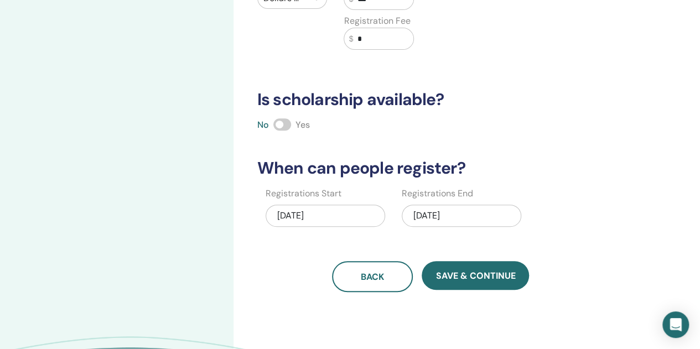
click at [432, 213] on div "12/30/2025" at bounding box center [462, 216] width 120 height 22
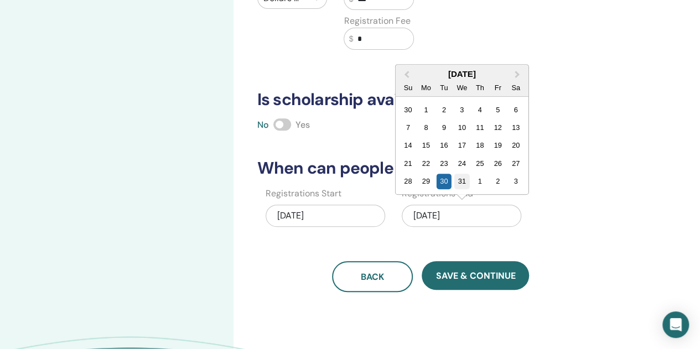
click at [458, 183] on div "31" at bounding box center [461, 181] width 15 height 15
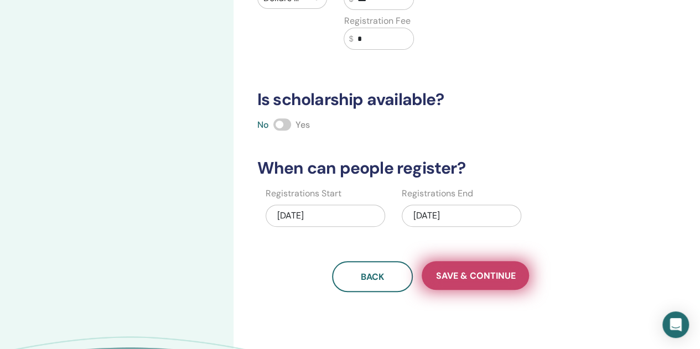
click at [482, 273] on span "Save & Continue" at bounding box center [476, 276] width 80 height 12
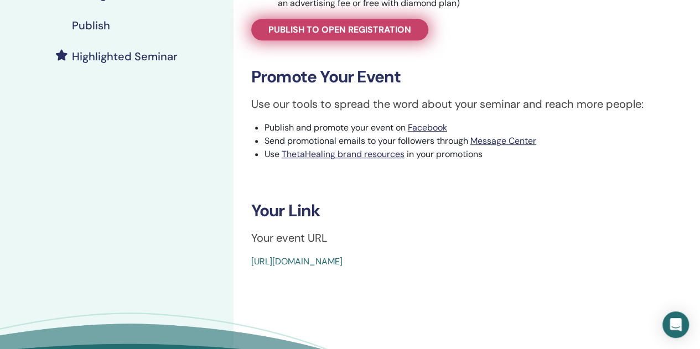
click at [376, 33] on span "Publish to open registration" at bounding box center [339, 30] width 143 height 12
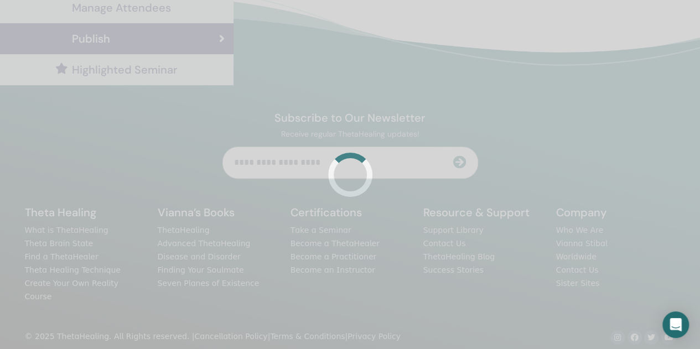
scroll to position [277, 0]
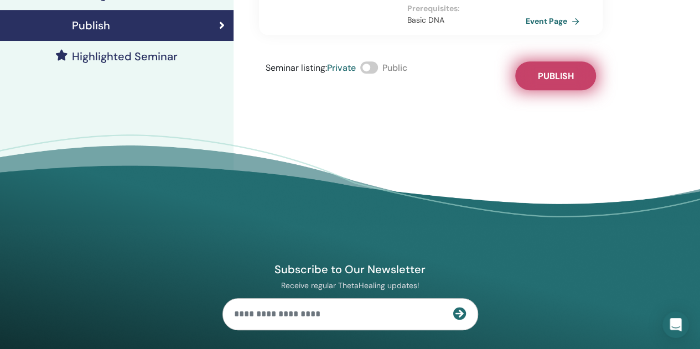
click at [570, 70] on span "Publish" at bounding box center [556, 76] width 36 height 12
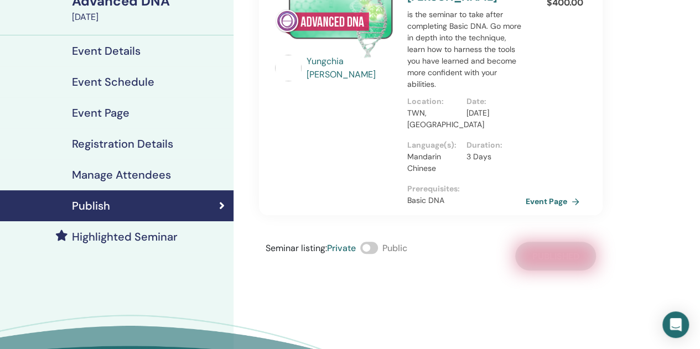
scroll to position [0, 0]
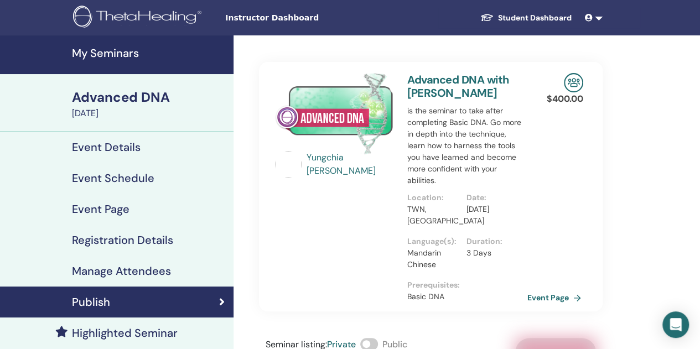
click at [545, 295] on link "Event Page" at bounding box center [557, 298] width 58 height 17
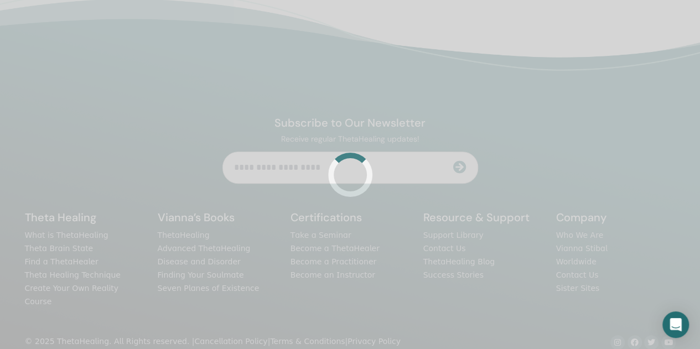
scroll to position [263, 0]
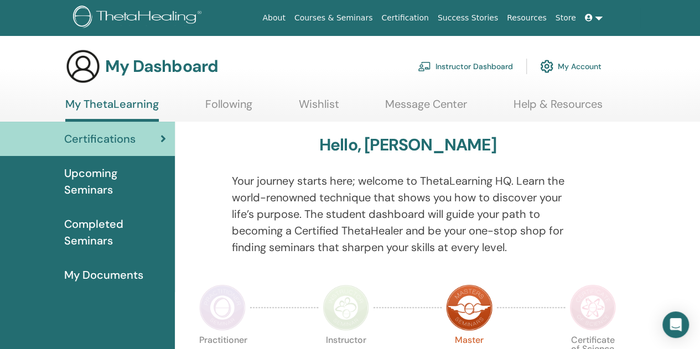
click at [435, 64] on link "Instructor Dashboard" at bounding box center [465, 66] width 95 height 24
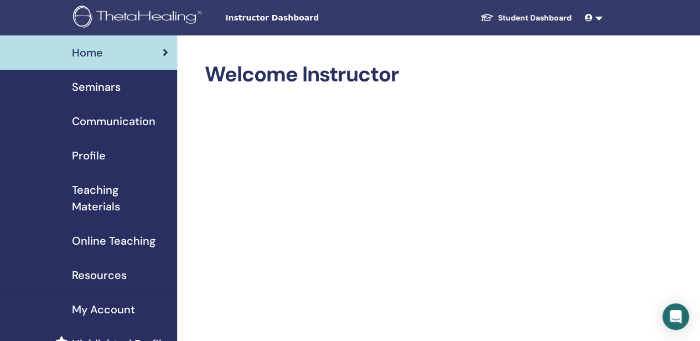
click at [117, 122] on span "Communication" at bounding box center [114, 121] width 84 height 17
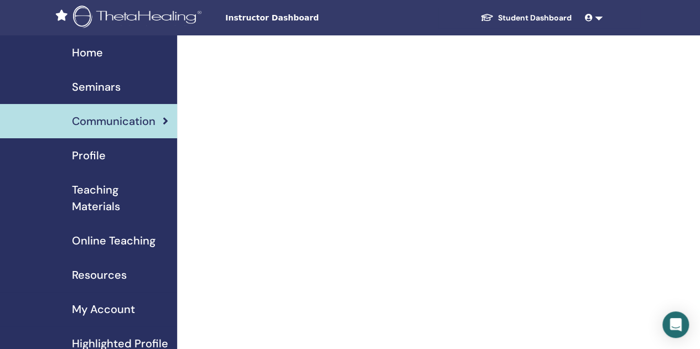
click at [101, 82] on span "Seminars" at bounding box center [96, 87] width 49 height 17
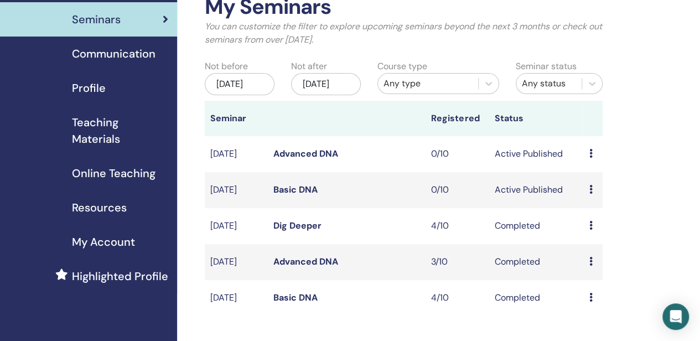
scroll to position [111, 0]
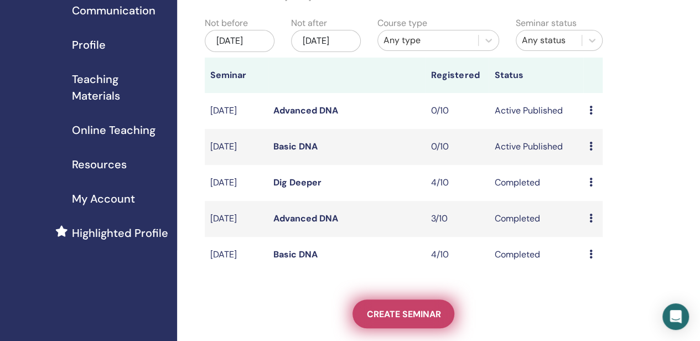
click at [400, 320] on span "Create seminar" at bounding box center [403, 314] width 74 height 12
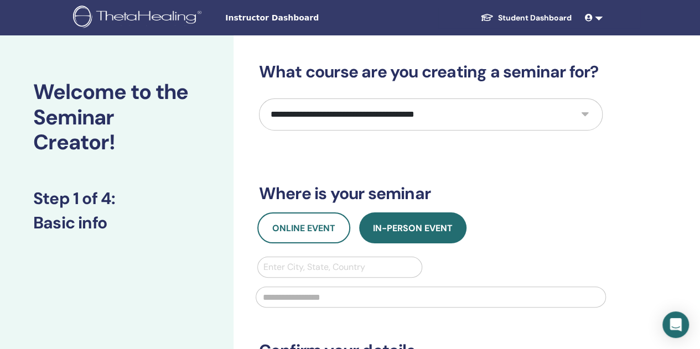
click at [430, 107] on select "**********" at bounding box center [431, 115] width 344 height 32
select select "**"
click at [259, 99] on select "**********" at bounding box center [431, 115] width 344 height 32
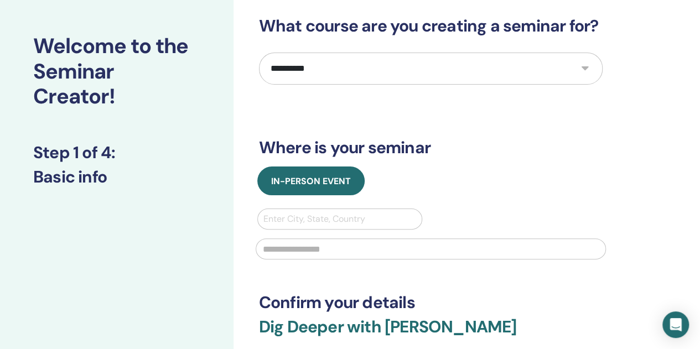
scroll to position [111, 0]
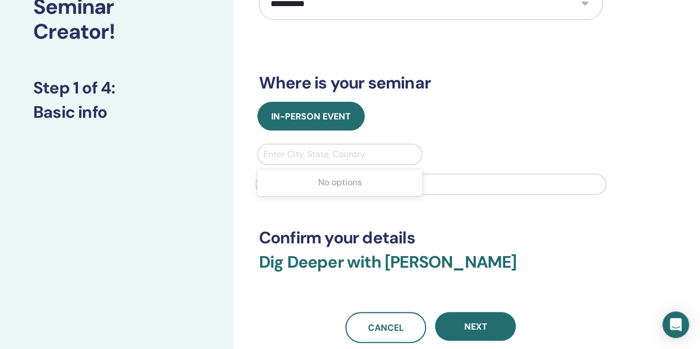
click at [328, 148] on div at bounding box center [339, 154] width 153 height 15
type input "*"
type input "******"
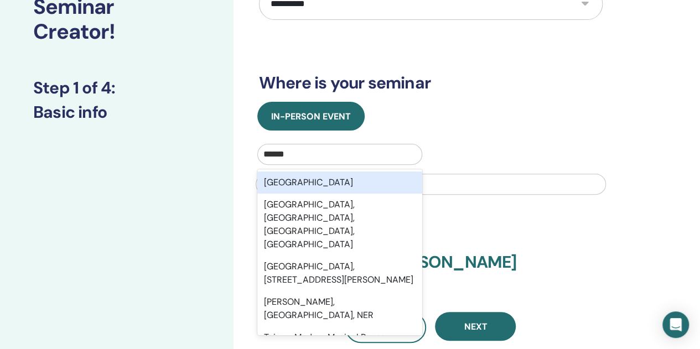
click at [353, 179] on div "Taiwan" at bounding box center [340, 183] width 166 height 22
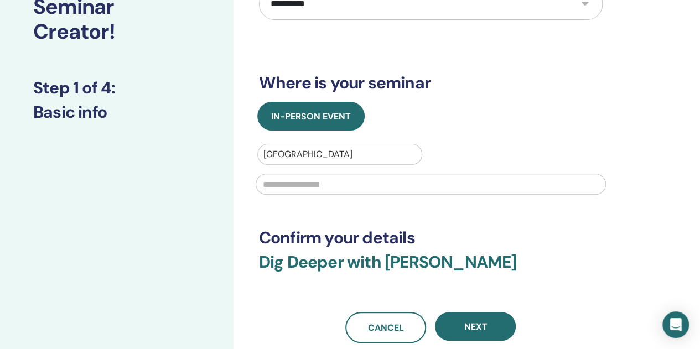
click at [326, 184] on input "text" at bounding box center [431, 184] width 350 height 21
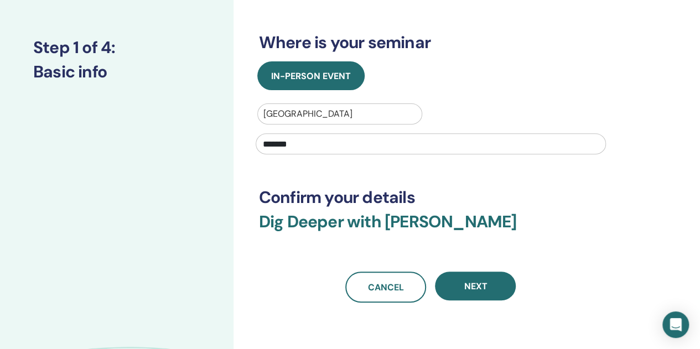
scroll to position [166, 0]
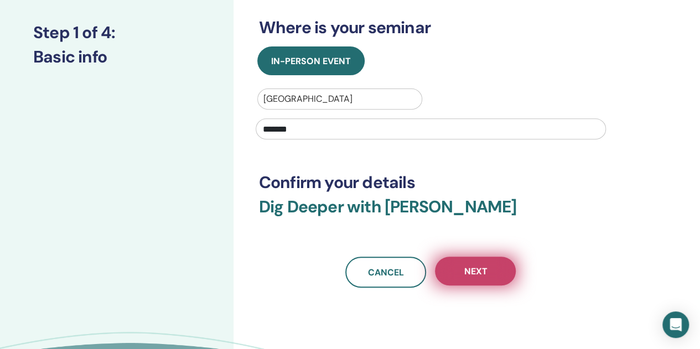
type input "*******"
click at [478, 267] on span "Next" at bounding box center [475, 272] width 23 height 12
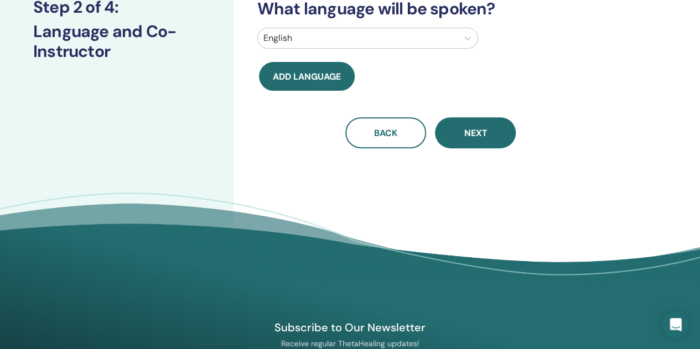
click at [359, 45] on div at bounding box center [357, 37] width 189 height 15
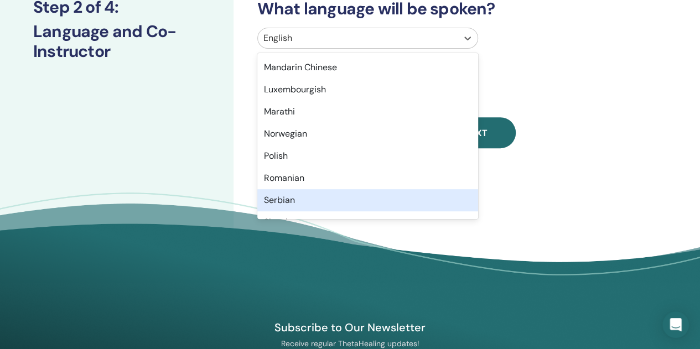
scroll to position [554, 0]
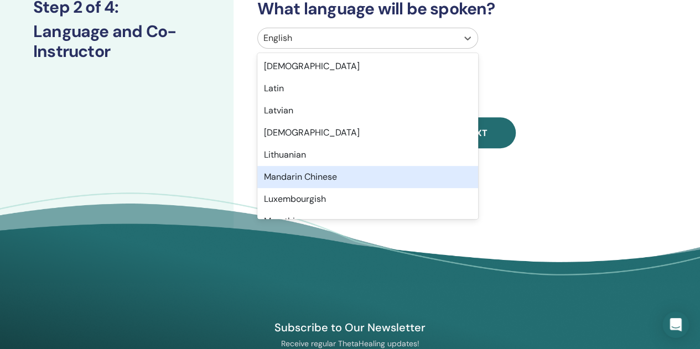
click at [375, 174] on div "Mandarin Chinese" at bounding box center [367, 177] width 221 height 22
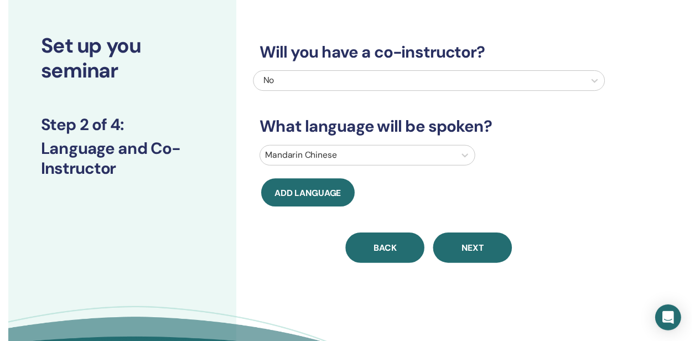
scroll to position [0, 0]
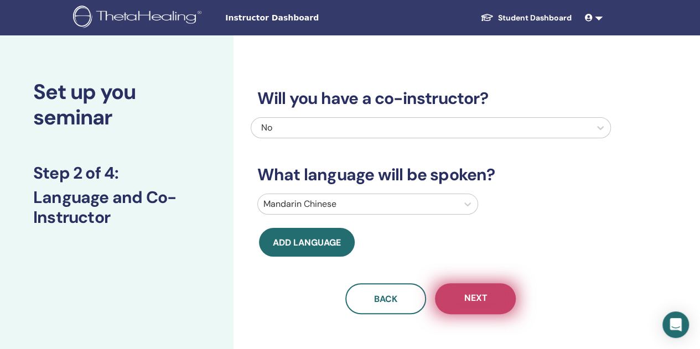
click at [510, 306] on button "Next" at bounding box center [475, 298] width 81 height 31
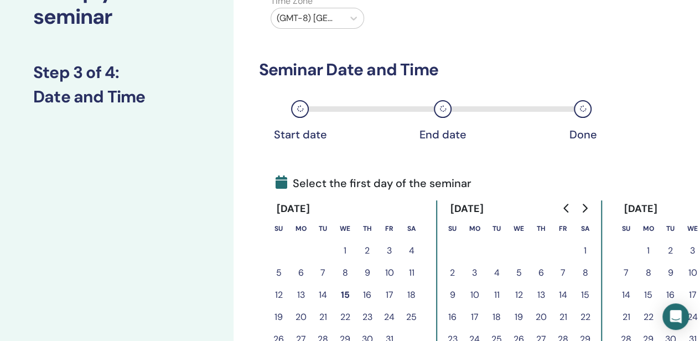
scroll to position [166, 0]
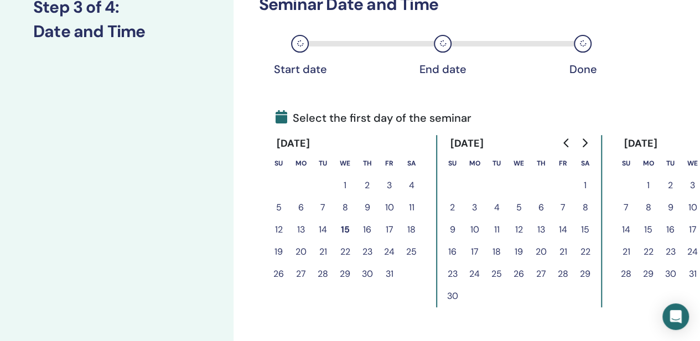
click at [409, 250] on button "25" at bounding box center [412, 252] width 22 height 22
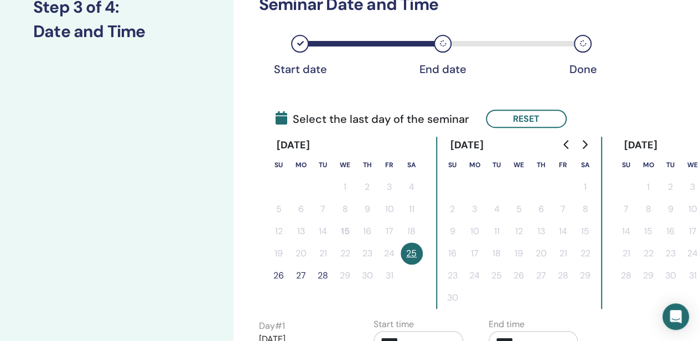
click at [303, 276] on button "27" at bounding box center [301, 276] width 22 height 22
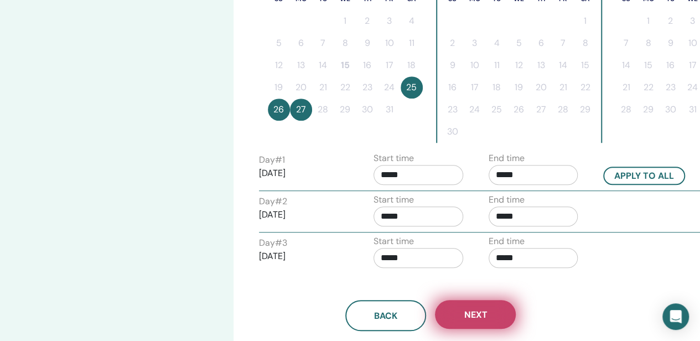
click at [485, 302] on button "Next" at bounding box center [475, 314] width 81 height 29
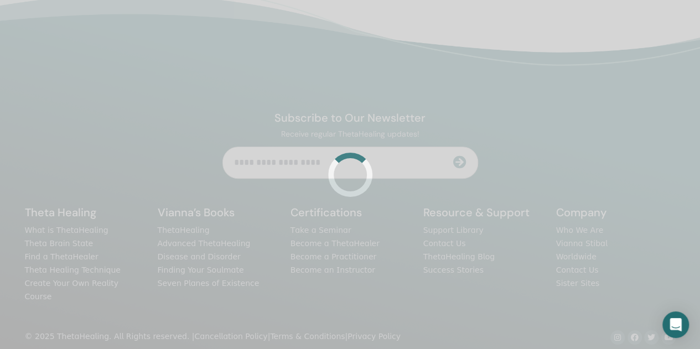
scroll to position [332, 0]
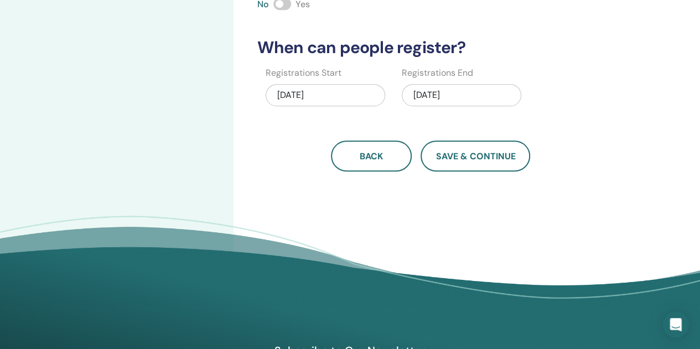
click at [464, 95] on div "10/27/2025" at bounding box center [462, 95] width 120 height 22
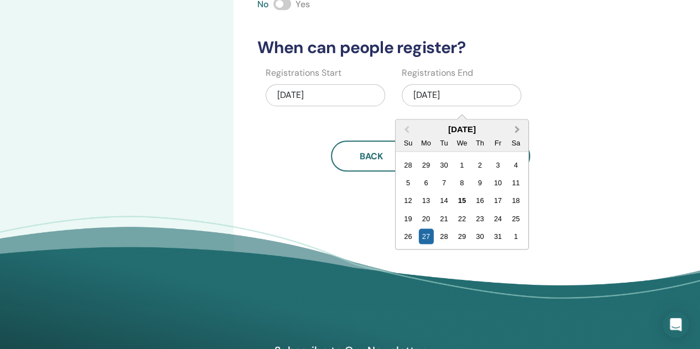
click at [518, 129] on span "Next Month" at bounding box center [518, 129] width 0 height 12
click at [462, 235] on div "31" at bounding box center [461, 236] width 15 height 15
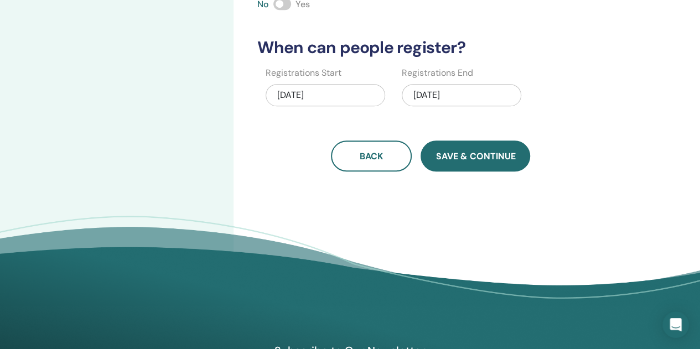
click at [491, 157] on span "Save & Continue" at bounding box center [476, 157] width 80 height 12
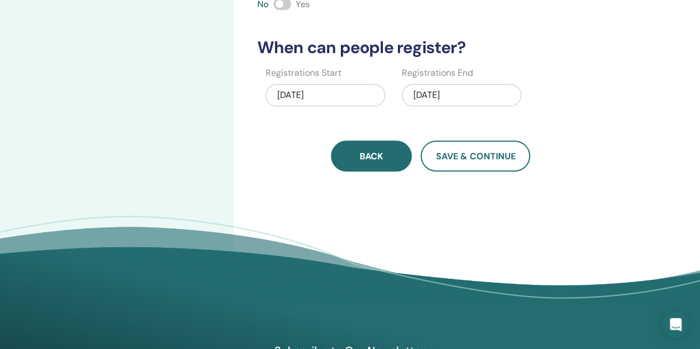
scroll to position [166, 0]
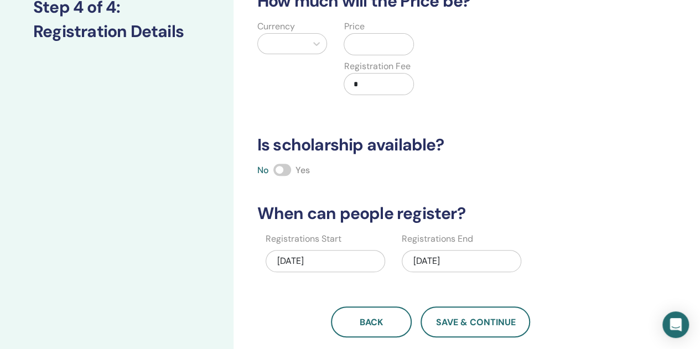
click at [267, 48] on div at bounding box center [282, 43] width 38 height 15
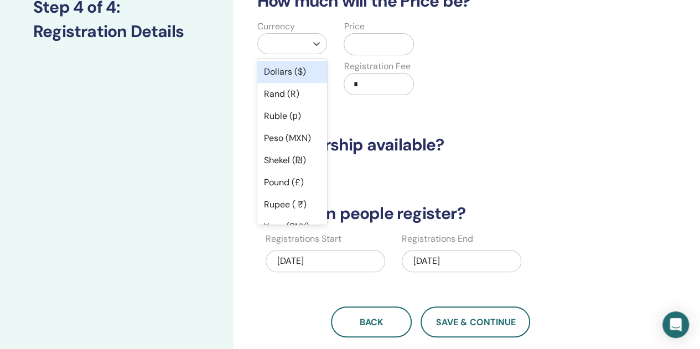
click at [283, 69] on div "Dollars ($)" at bounding box center [292, 72] width 70 height 22
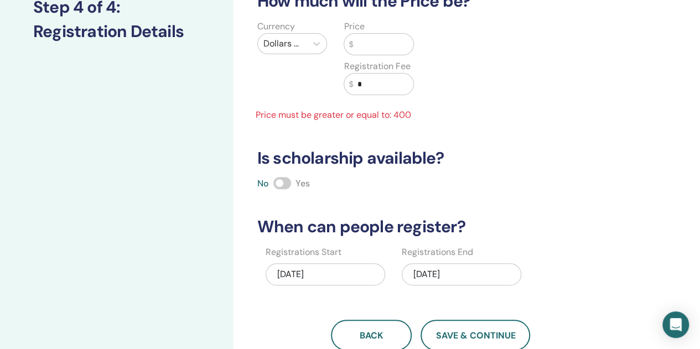
click at [359, 43] on input "text" at bounding box center [383, 44] width 60 height 21
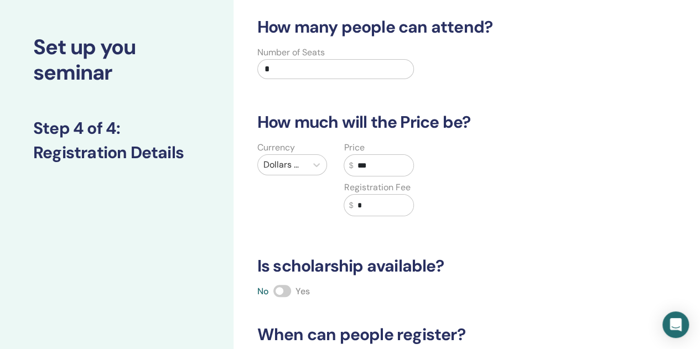
scroll to position [0, 0]
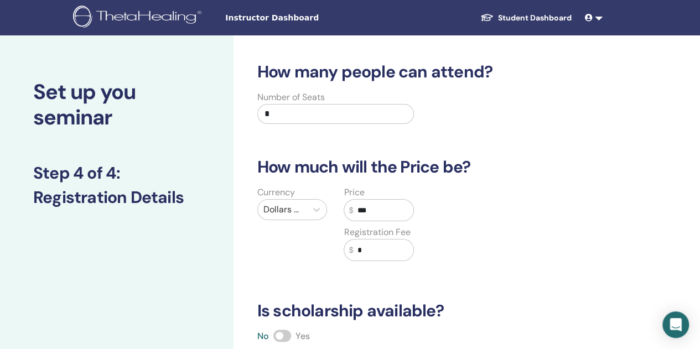
type input "***"
click at [295, 105] on input "*" at bounding box center [335, 114] width 157 height 20
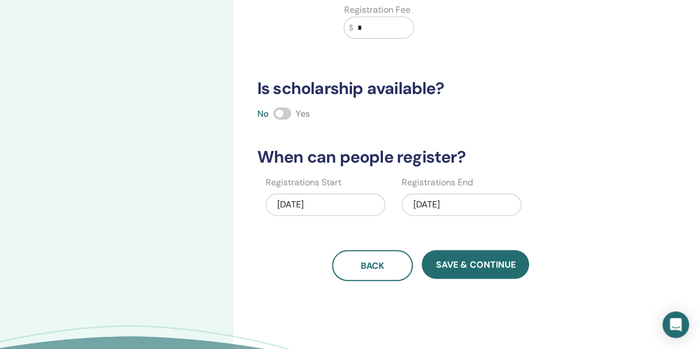
scroll to position [387, 0]
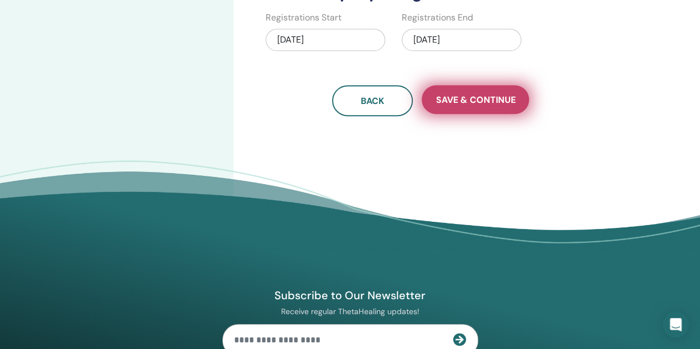
type input "**"
click at [482, 95] on span "Save & Continue" at bounding box center [476, 100] width 80 height 12
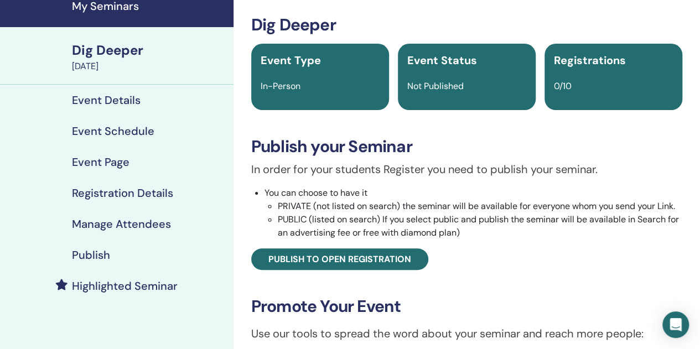
scroll to position [111, 0]
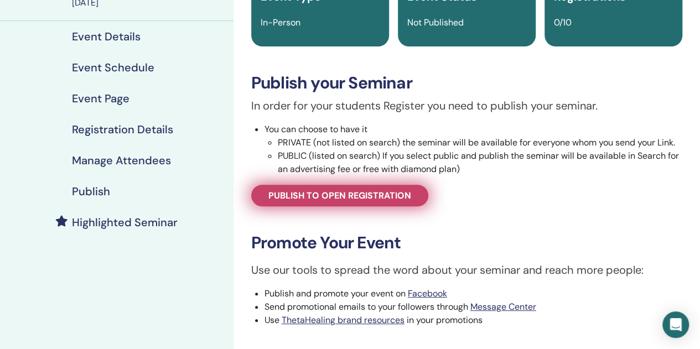
click at [374, 192] on span "Publish to open registration" at bounding box center [339, 196] width 143 height 12
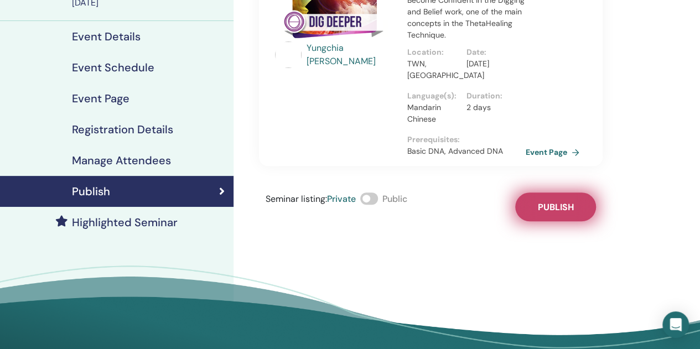
click at [573, 205] on button "Publish" at bounding box center [555, 207] width 81 height 29
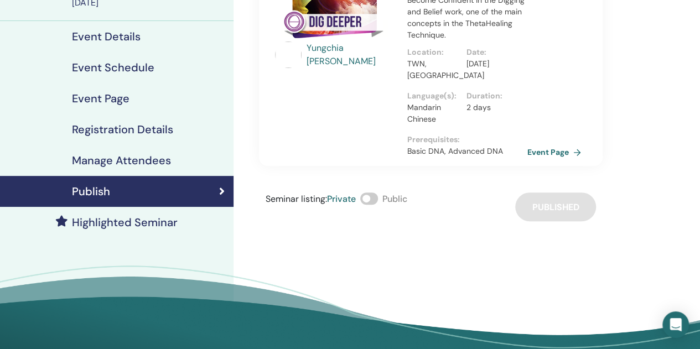
click at [549, 151] on link "Event Page" at bounding box center [557, 152] width 58 height 17
